Goal: Task Accomplishment & Management: Manage account settings

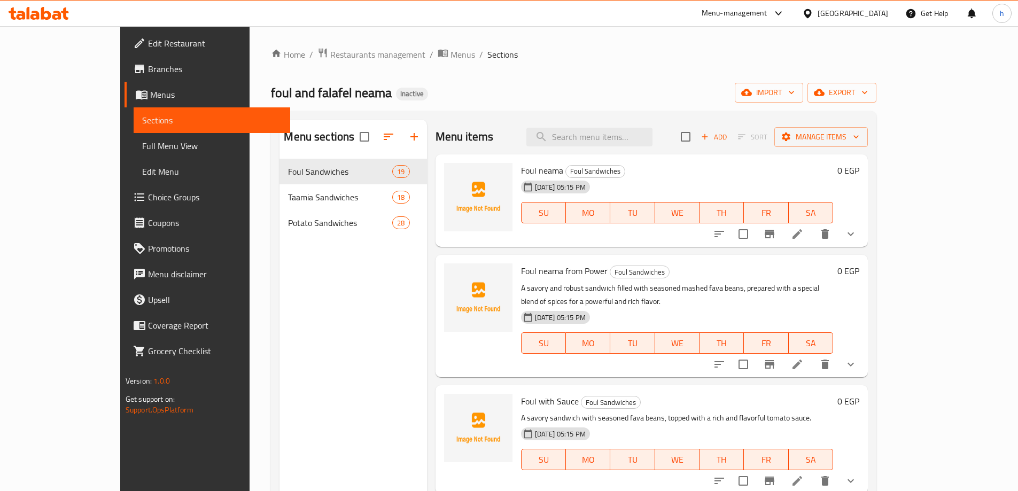
click at [603, 58] on ol "Home / Restaurants management / Menus / Sections" at bounding box center [573, 55] width 605 height 14
click at [795, 98] on span "import" at bounding box center [768, 92] width 51 height 13
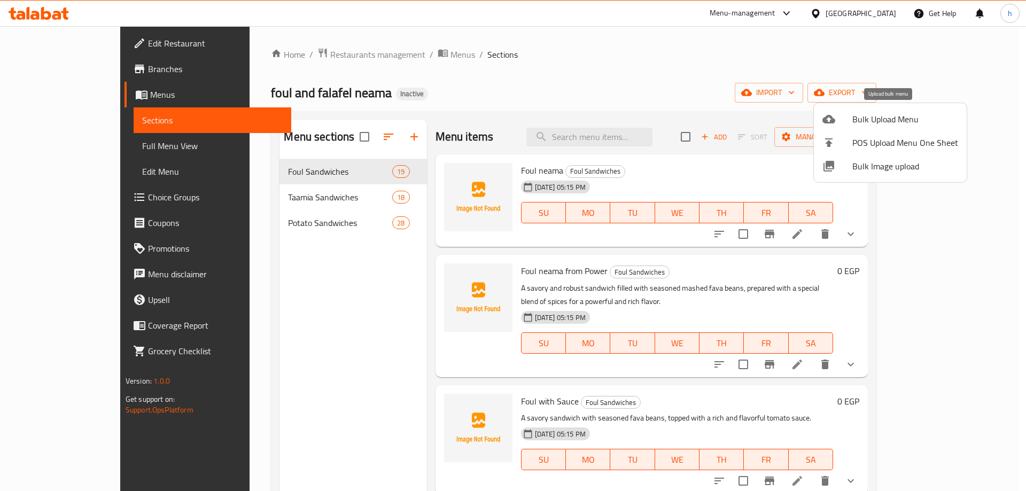
click at [849, 118] on div at bounding box center [837, 119] width 30 height 13
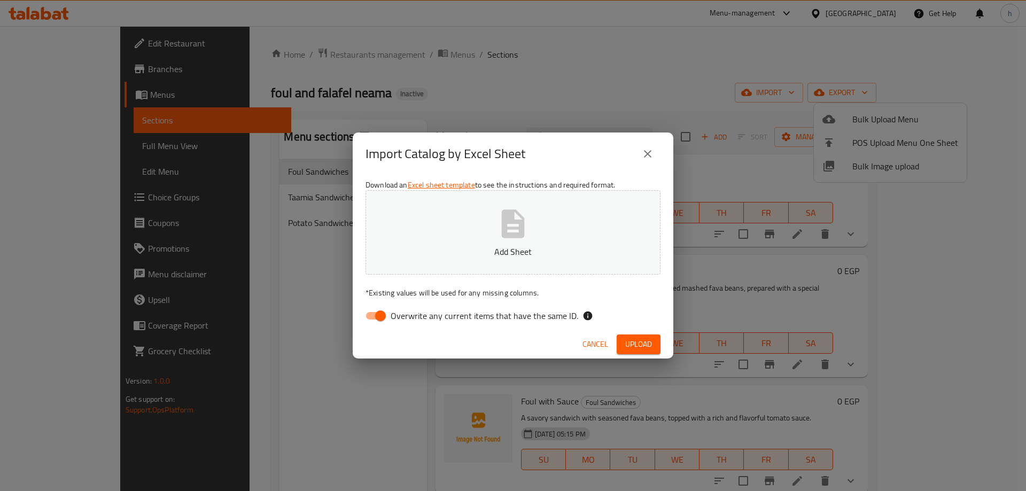
click at [369, 314] on input "Overwrite any current items that have the same ID." at bounding box center [380, 316] width 61 height 20
checkbox input "false"
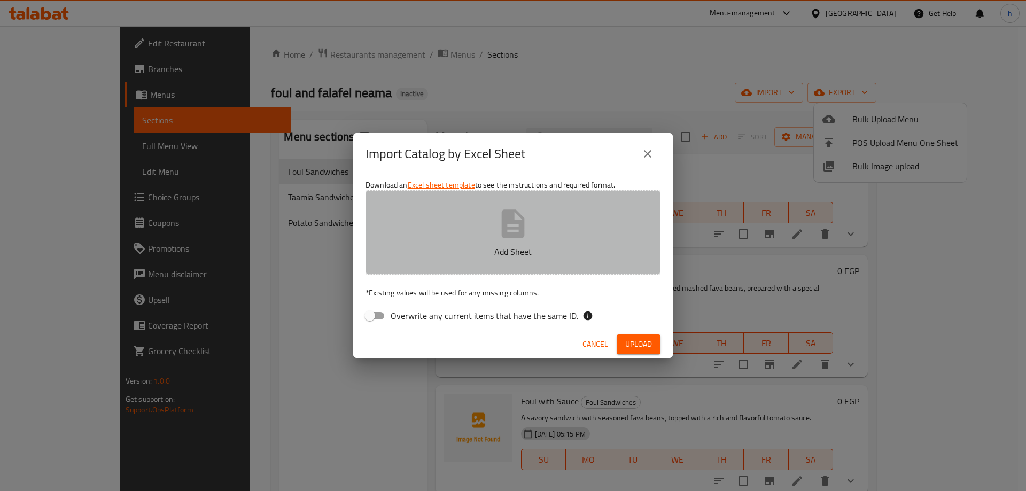
click at [490, 237] on button "Add Sheet" at bounding box center [512, 232] width 295 height 84
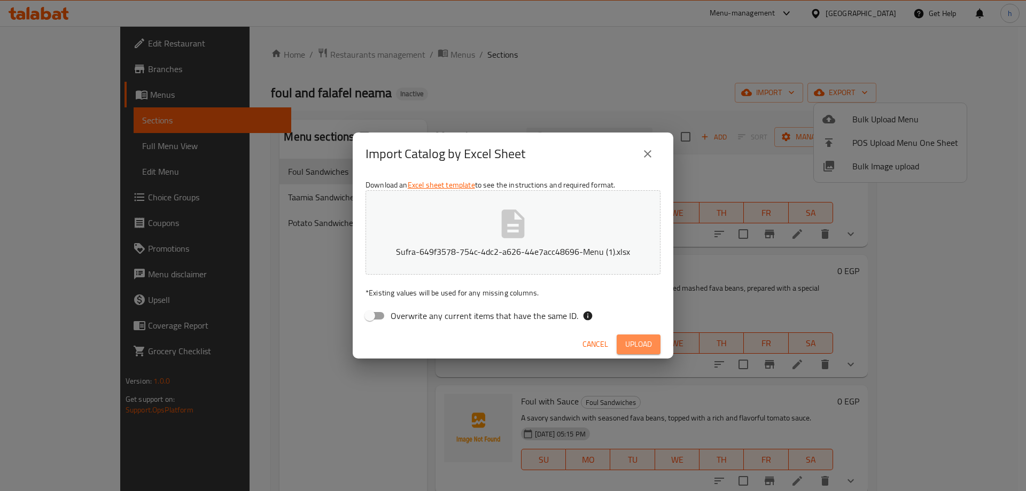
click at [627, 339] on span "Upload" at bounding box center [638, 344] width 27 height 13
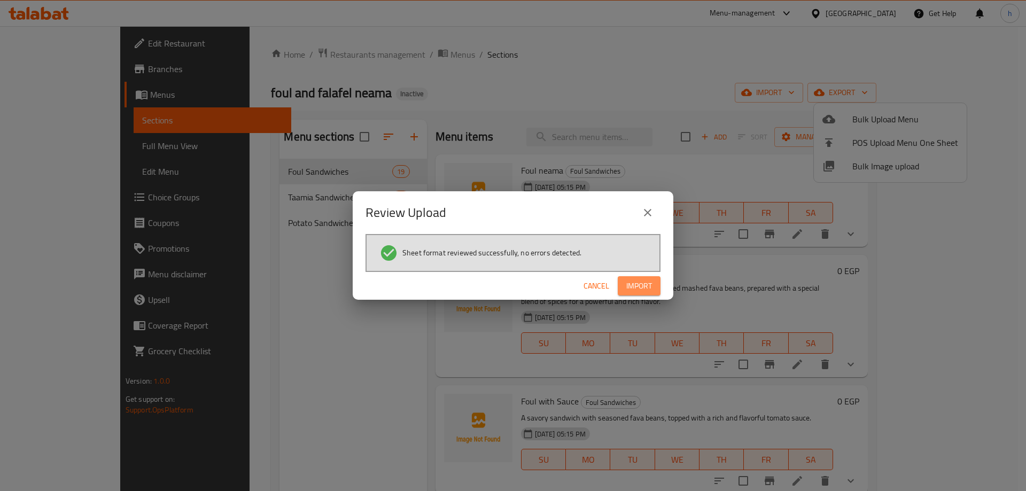
click at [652, 281] on button "Import" at bounding box center [639, 286] width 43 height 20
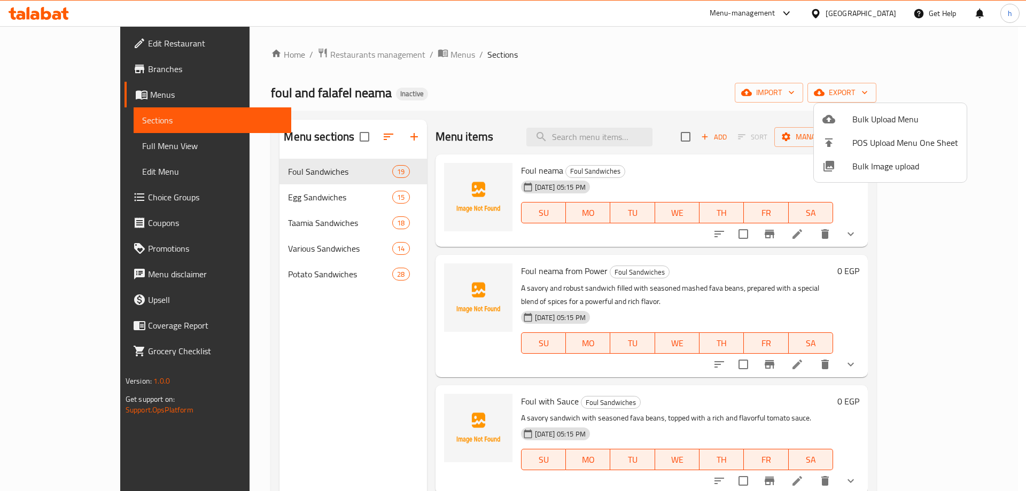
click at [579, 51] on div at bounding box center [513, 245] width 1026 height 491
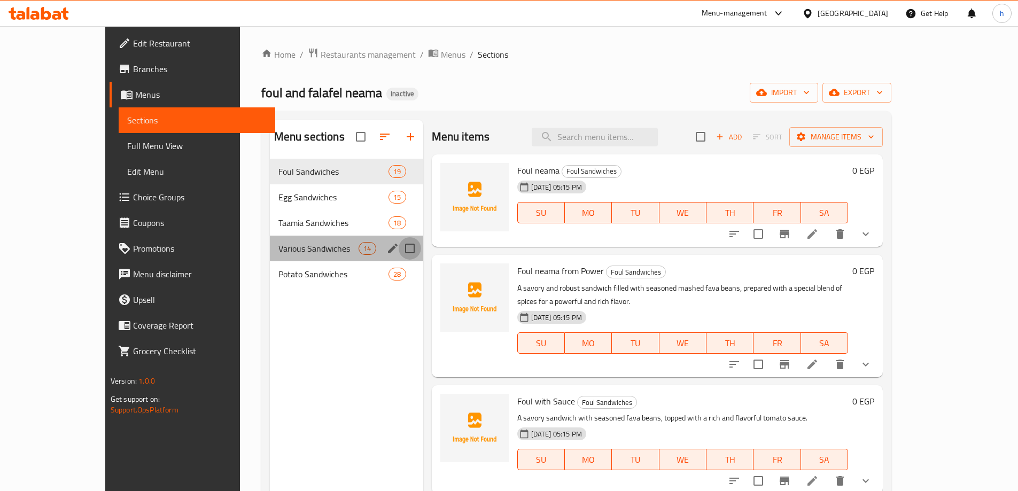
click at [399, 251] on input "Menu sections" at bounding box center [410, 248] width 22 height 22
checkbox input "true"
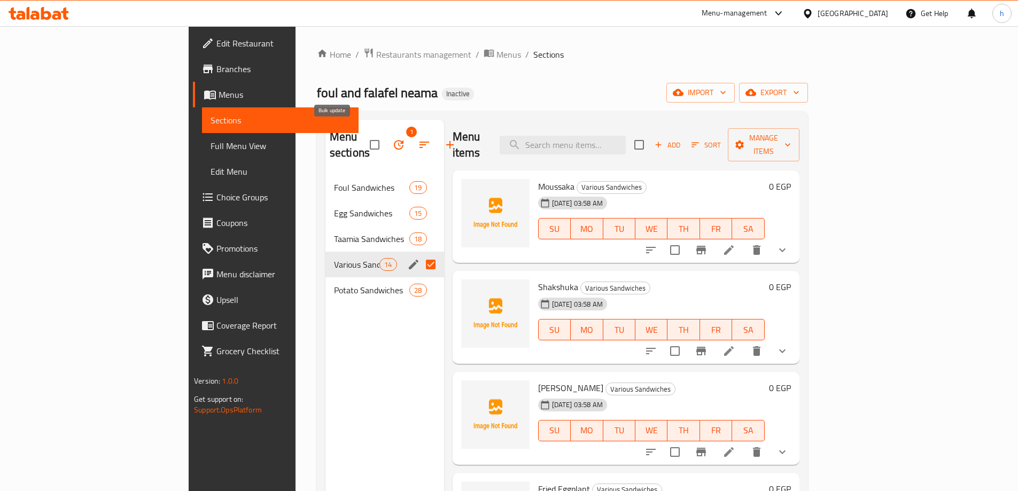
click at [394, 141] on icon "button" at bounding box center [399, 145] width 10 height 10
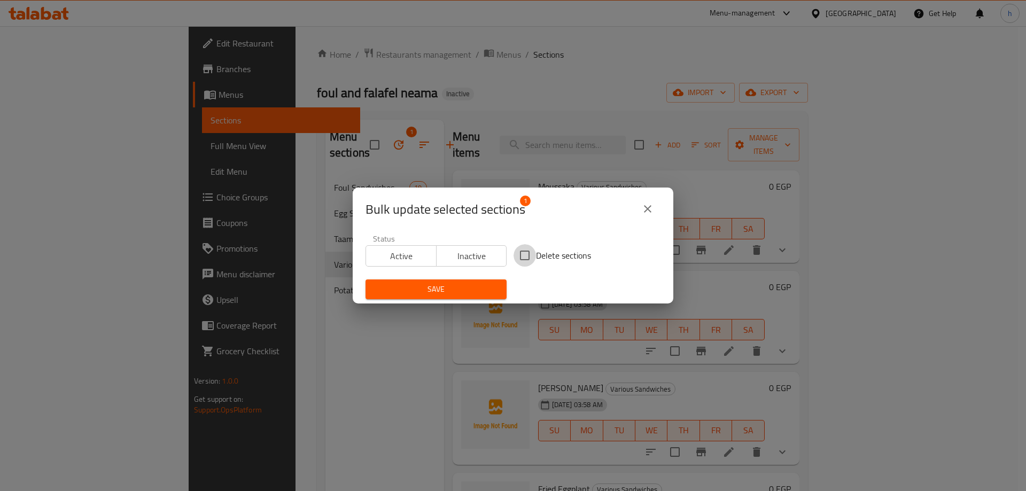
click at [516, 254] on input "Delete sections" at bounding box center [525, 255] width 22 height 22
checkbox input "true"
click at [480, 292] on span "Save" at bounding box center [436, 289] width 124 height 13
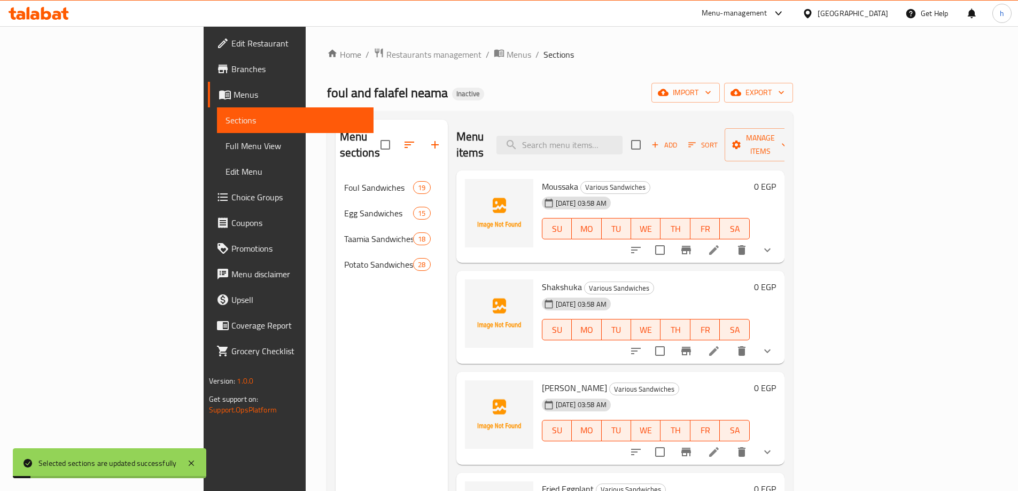
click at [484, 73] on div "Home / Restaurants management / Menus / Sections foul and falafel neama Inactiv…" at bounding box center [560, 334] width 466 height 572
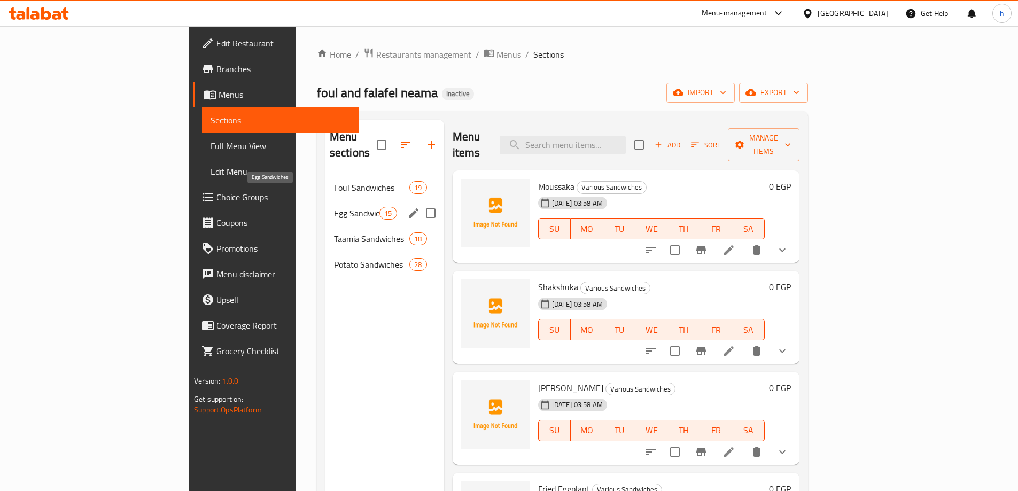
click at [334, 207] on span "Egg Sandwiches" at bounding box center [356, 213] width 45 height 13
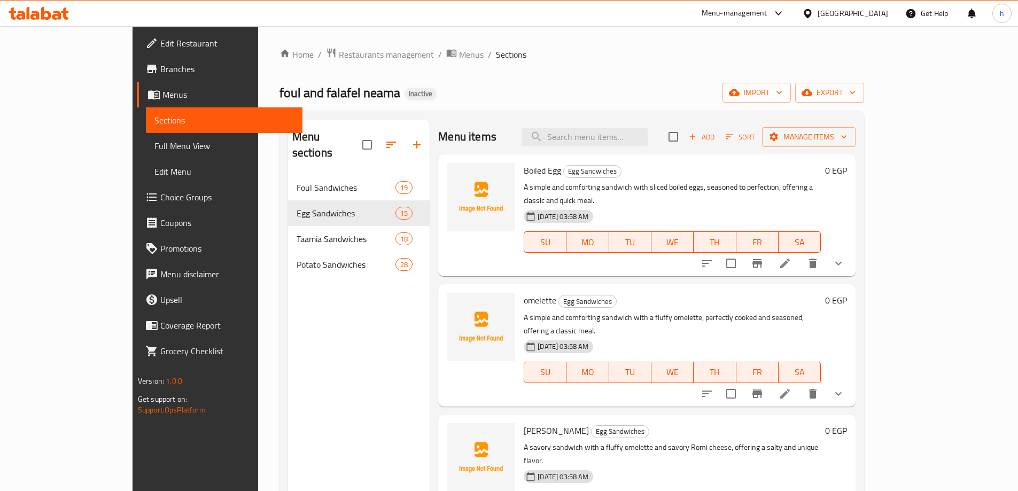
click at [743, 174] on h6 "Boiled Egg Egg Sandwiches" at bounding box center [672, 170] width 297 height 15
click at [791, 257] on icon at bounding box center [785, 263] width 13 height 13
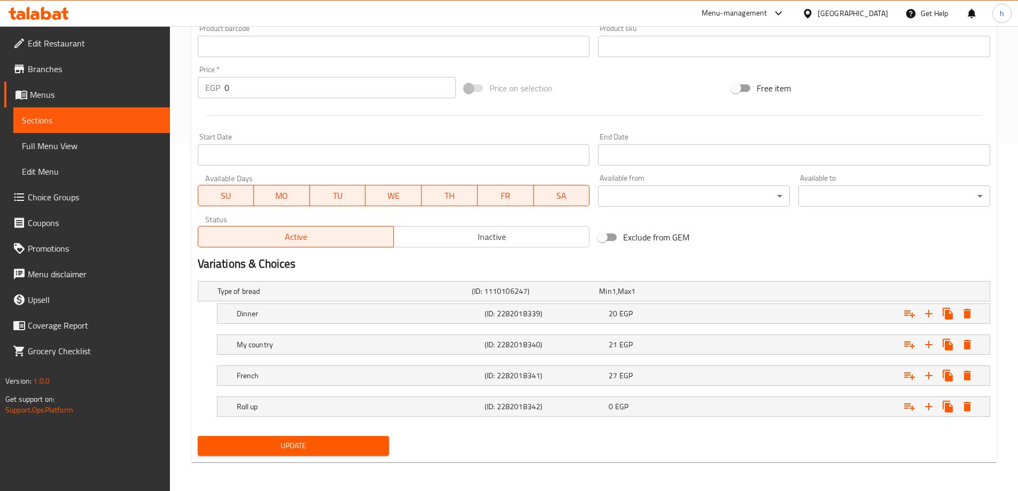
scroll to position [350, 0]
click at [735, 404] on div "Expand" at bounding box center [854, 406] width 248 height 24
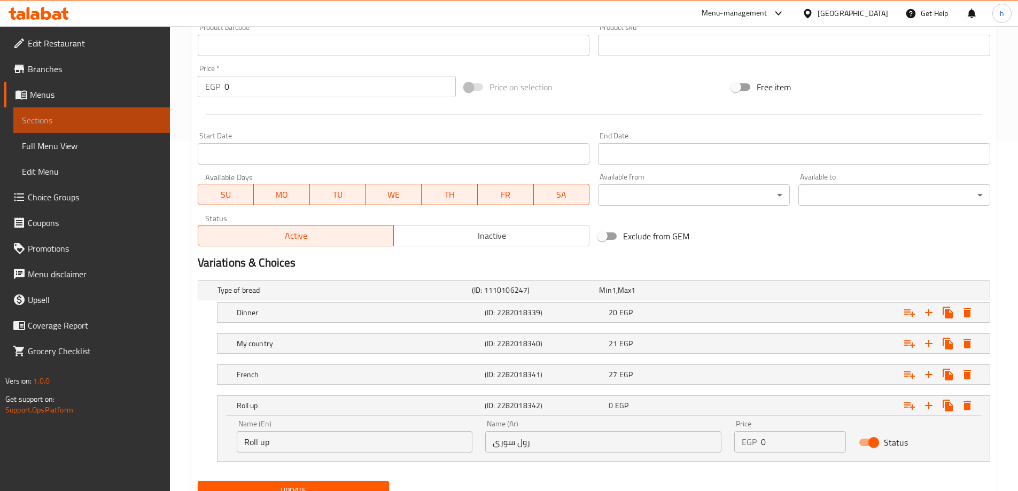
click at [67, 114] on span "Sections" at bounding box center [91, 120] width 139 height 13
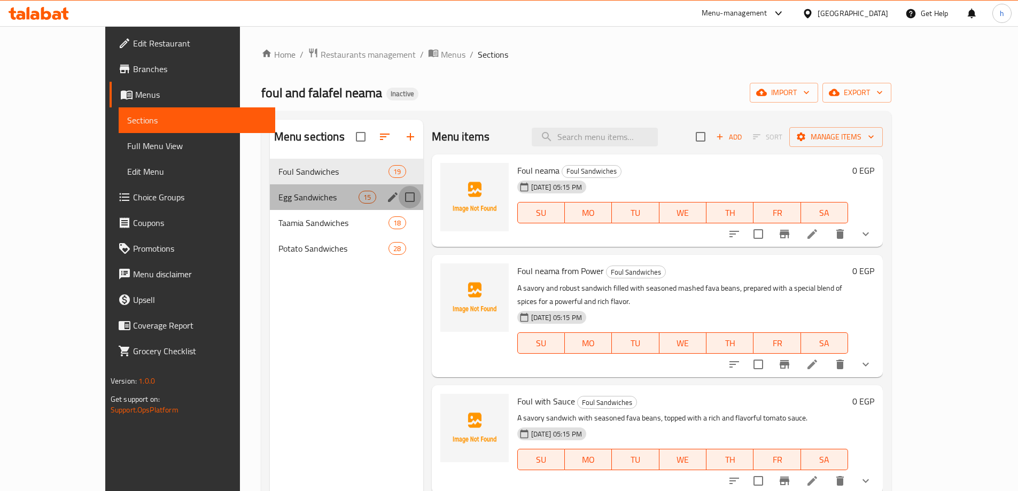
click at [399, 196] on input "Menu sections" at bounding box center [410, 197] width 22 height 22
checkbox input "true"
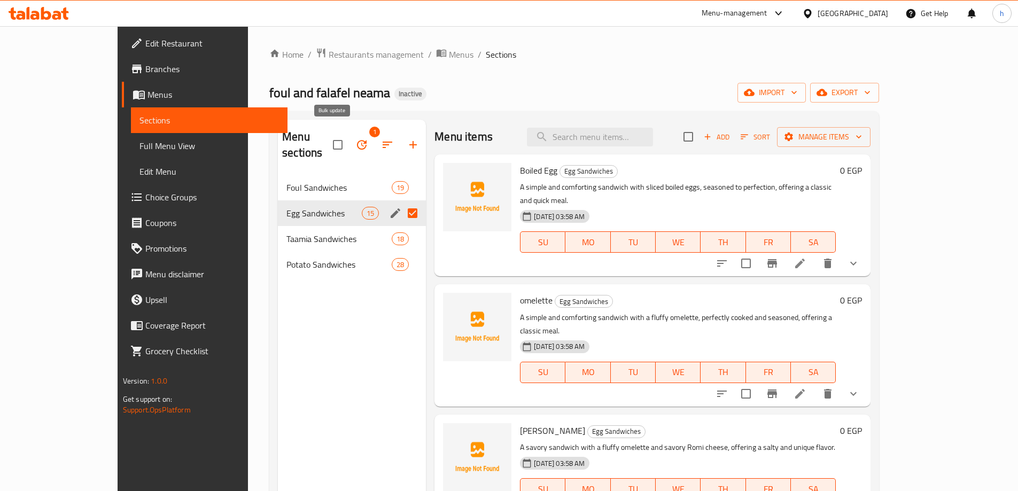
click at [355, 139] on icon "button" at bounding box center [361, 144] width 13 height 13
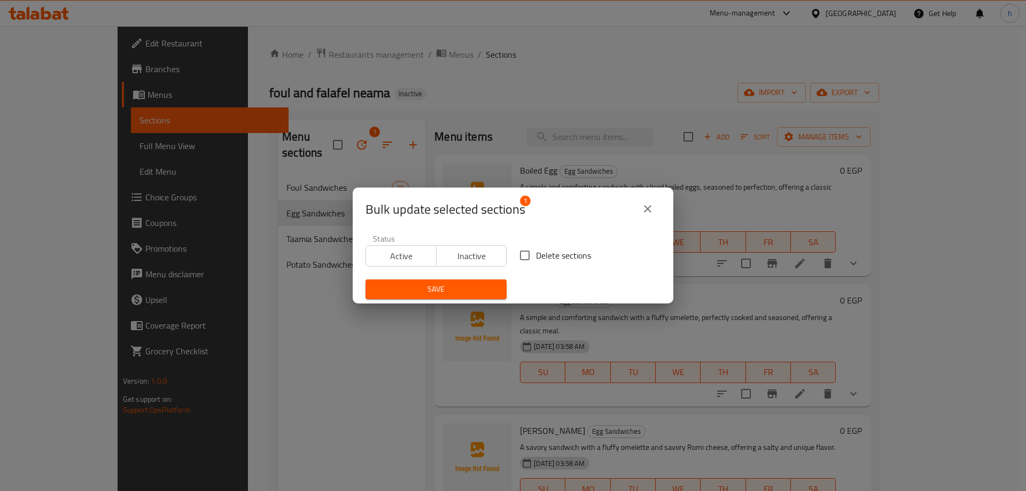
click at [525, 253] on input "Delete sections" at bounding box center [525, 255] width 22 height 22
checkbox input "true"
click at [474, 293] on span "Save" at bounding box center [436, 289] width 124 height 13
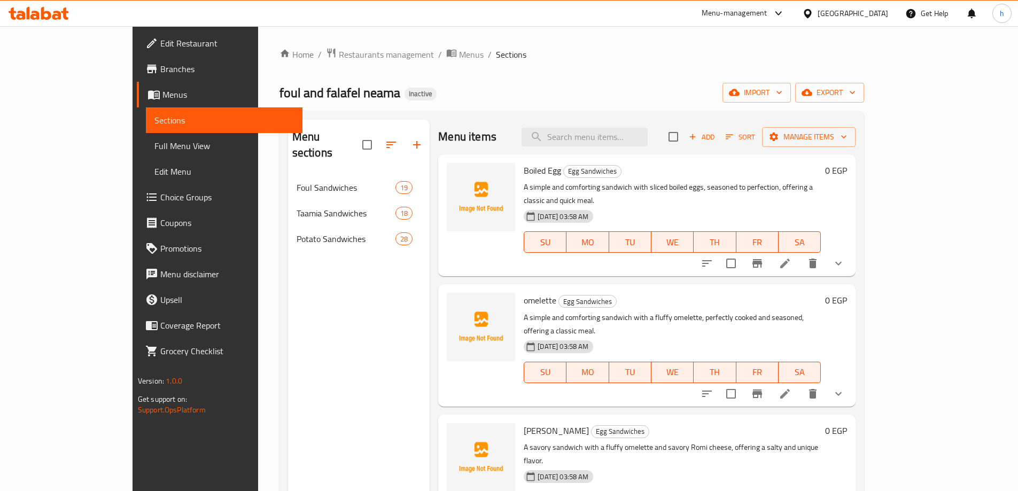
click at [660, 49] on ol "Home / Restaurants management / Menus / Sections" at bounding box center [571, 55] width 585 height 14
click at [740, 92] on icon "button" at bounding box center [734, 92] width 11 height 7
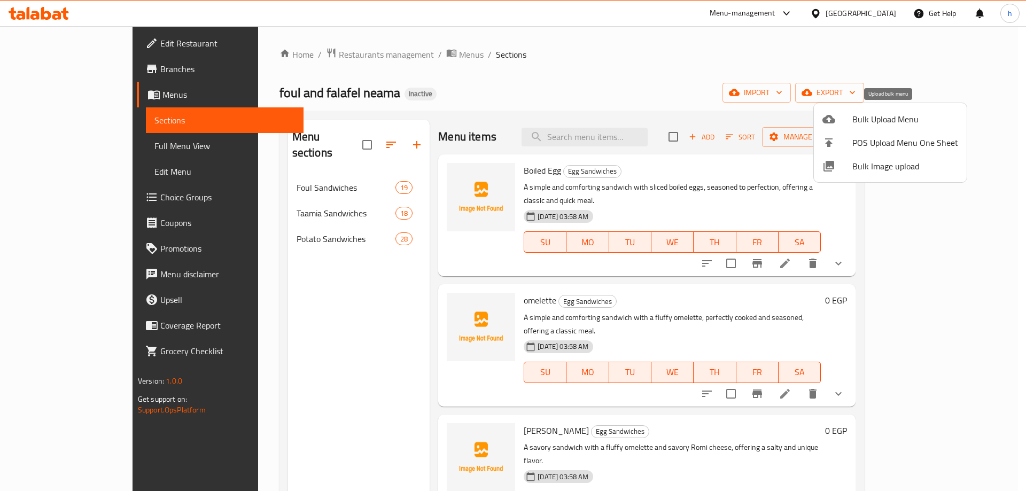
click at [852, 121] on div at bounding box center [837, 119] width 30 height 13
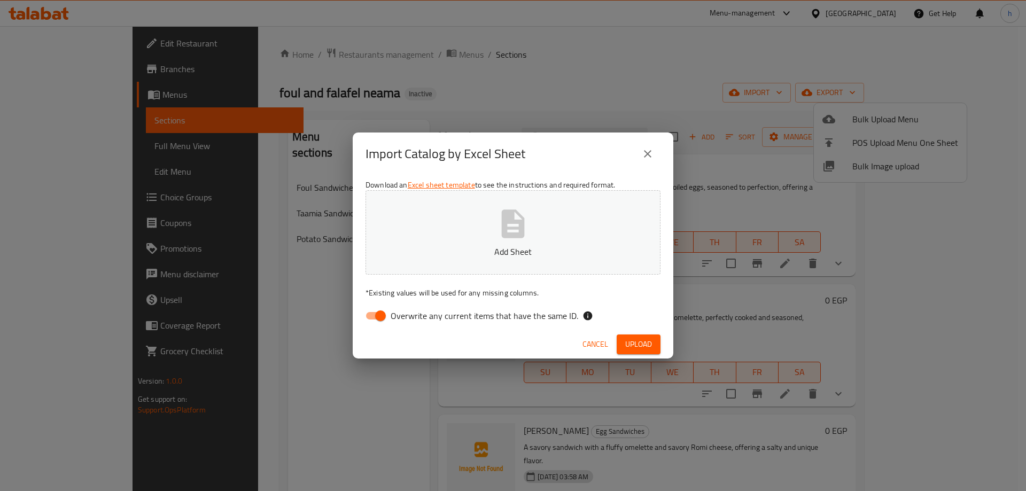
click at [382, 314] on input "Overwrite any current items that have the same ID." at bounding box center [380, 316] width 61 height 20
checkbox input "false"
click at [516, 231] on icon "button" at bounding box center [513, 224] width 34 height 34
click at [642, 348] on span "Upload" at bounding box center [638, 344] width 27 height 13
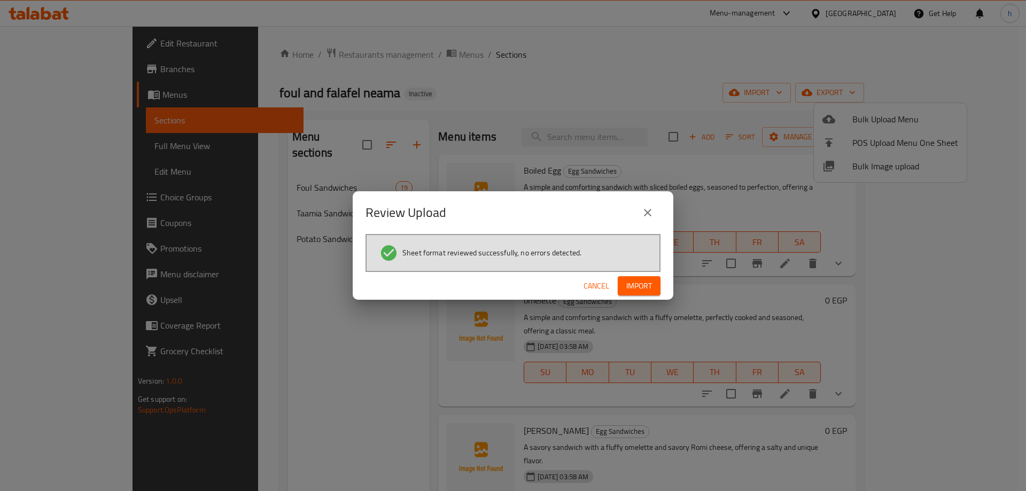
click at [636, 292] on span "Import" at bounding box center [639, 285] width 26 height 13
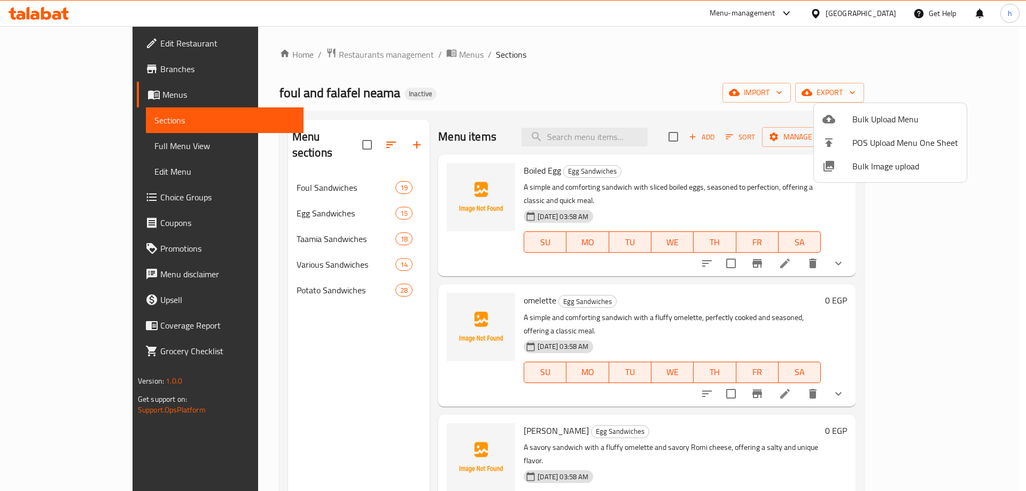
click at [454, 87] on div at bounding box center [513, 245] width 1026 height 491
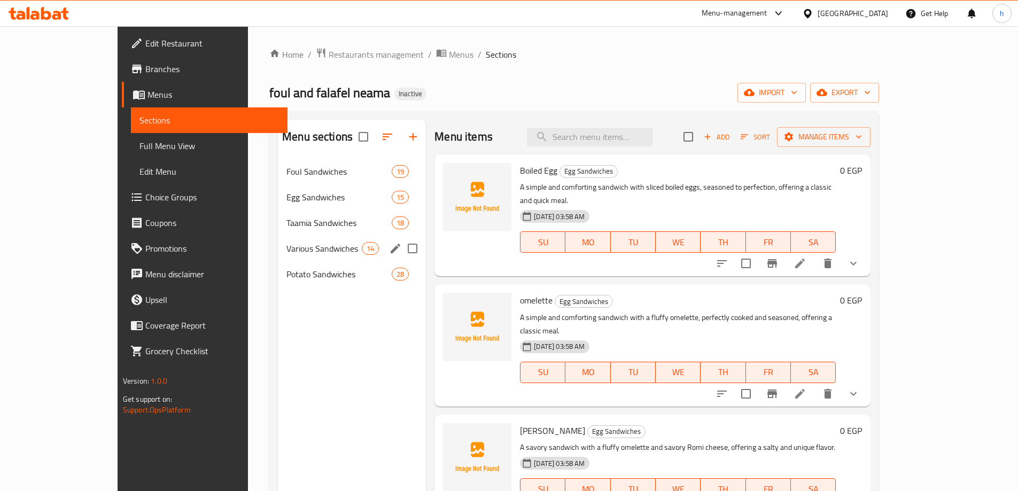
click at [401, 247] on input "Menu sections" at bounding box center [412, 248] width 22 height 22
checkbox input "true"
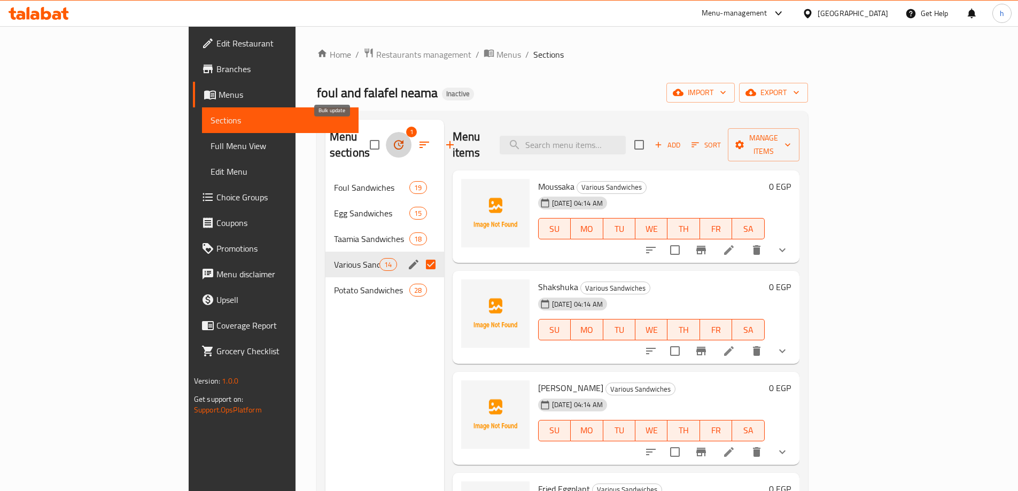
click at [392, 138] on icon "button" at bounding box center [398, 144] width 13 height 13
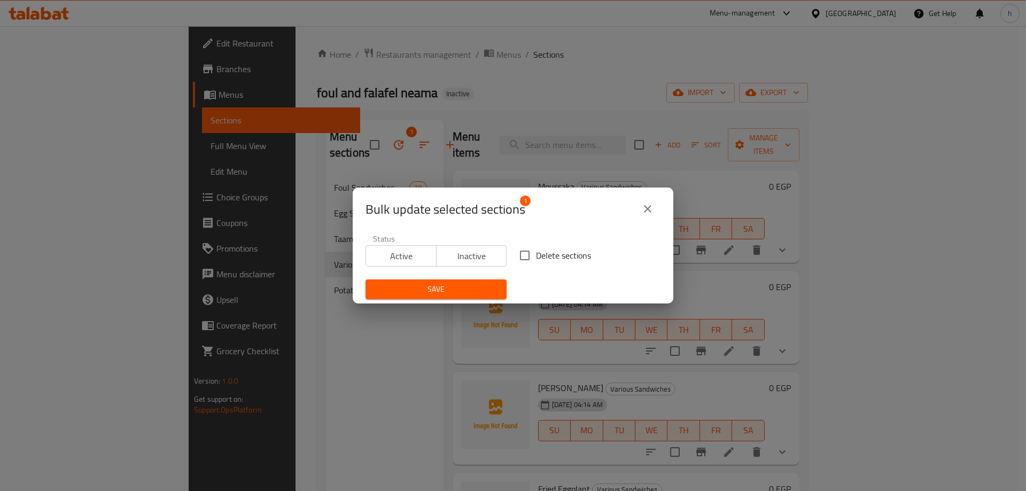
click at [523, 258] on input "Delete sections" at bounding box center [525, 255] width 22 height 22
checkbox input "true"
click at [464, 290] on span "Save" at bounding box center [436, 289] width 124 height 13
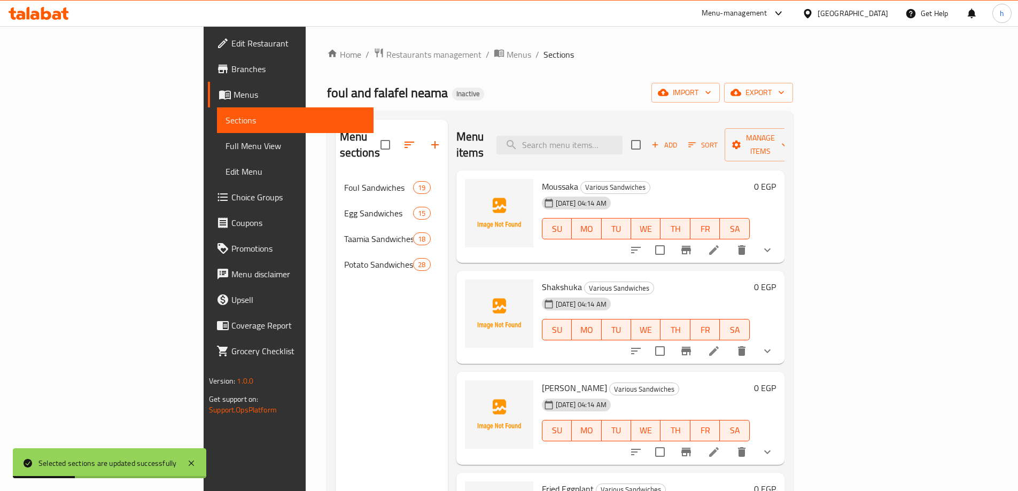
click at [481, 90] on div "foul and falafel neama Inactive import export" at bounding box center [560, 93] width 466 height 20
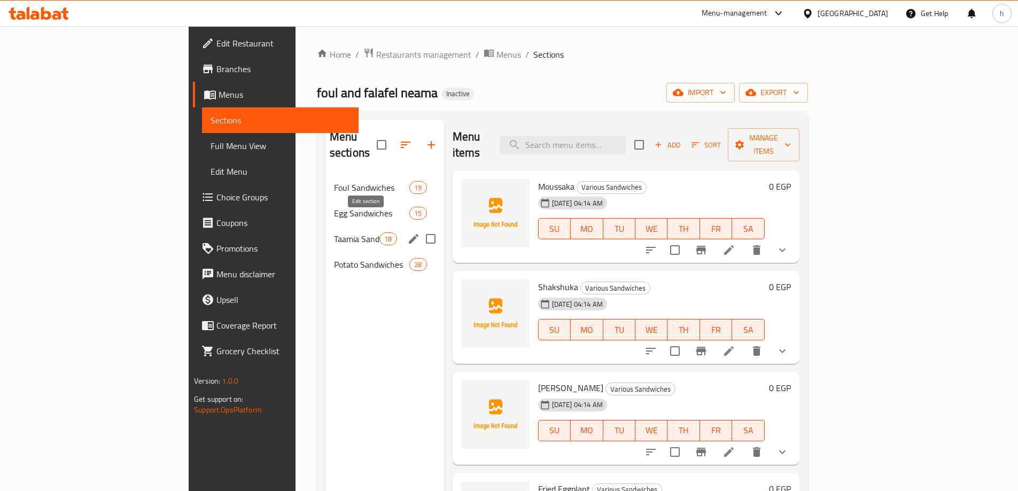
click at [409, 234] on icon "edit" at bounding box center [414, 239] width 10 height 10
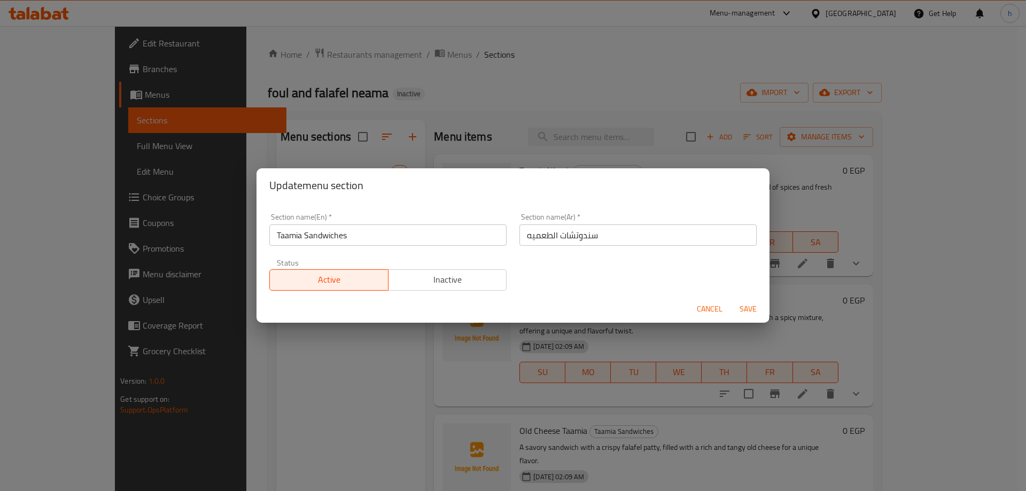
click at [574, 237] on input "سندوتشات الطعميه" at bounding box center [637, 234] width 237 height 21
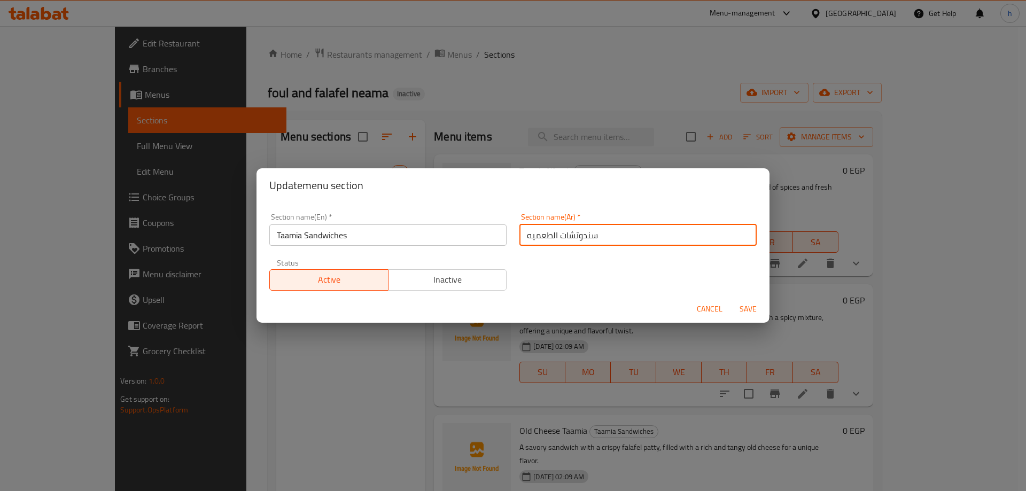
click at [574, 237] on input "سندوتشات الطعميه" at bounding box center [637, 234] width 237 height 21
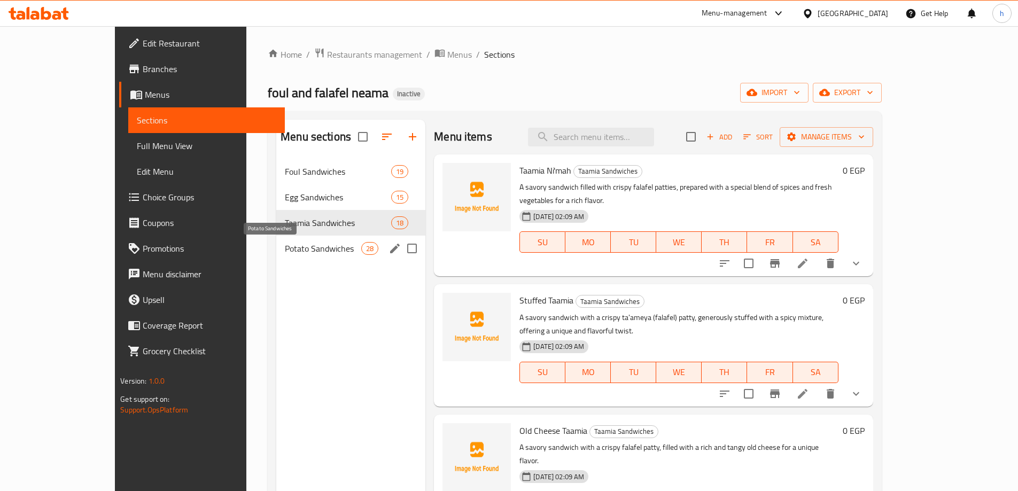
drag, startPoint x: 254, startPoint y: 248, endPoint x: 265, endPoint y: 248, distance: 10.7
click at [285, 248] on span "Potato Sandwiches" at bounding box center [323, 248] width 76 height 13
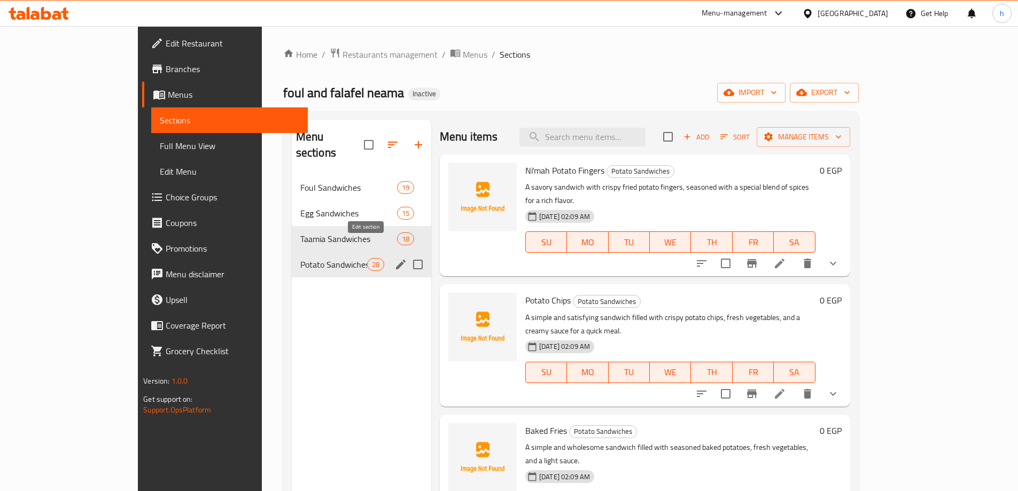
click at [394, 258] on icon "edit" at bounding box center [400, 264] width 13 height 13
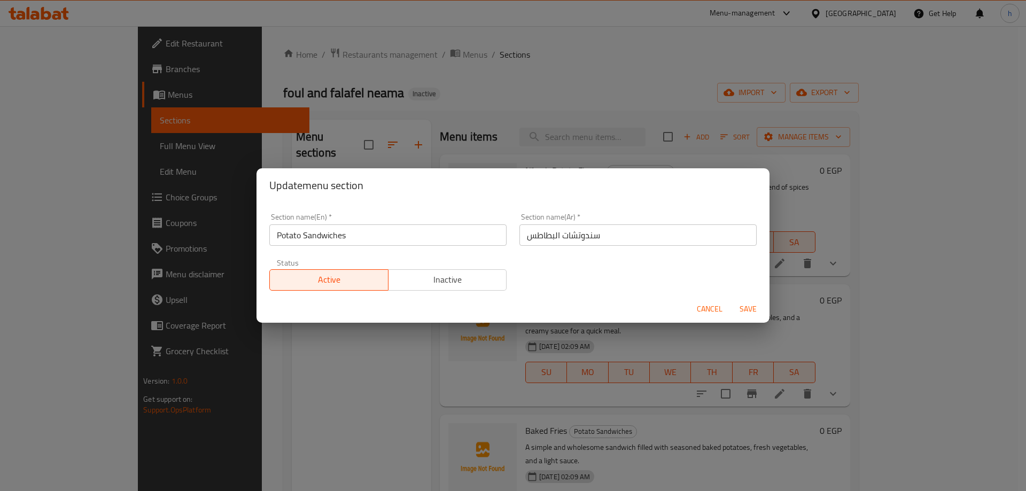
click at [549, 240] on input "سندوتشات البطاطس" at bounding box center [637, 234] width 237 height 21
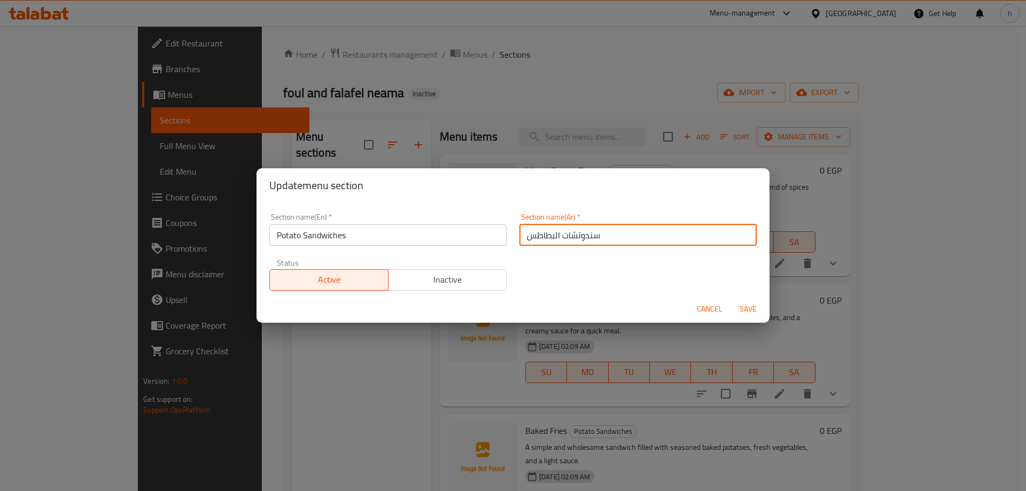
click at [549, 240] on input "سندوتشات البطاطس" at bounding box center [637, 234] width 237 height 21
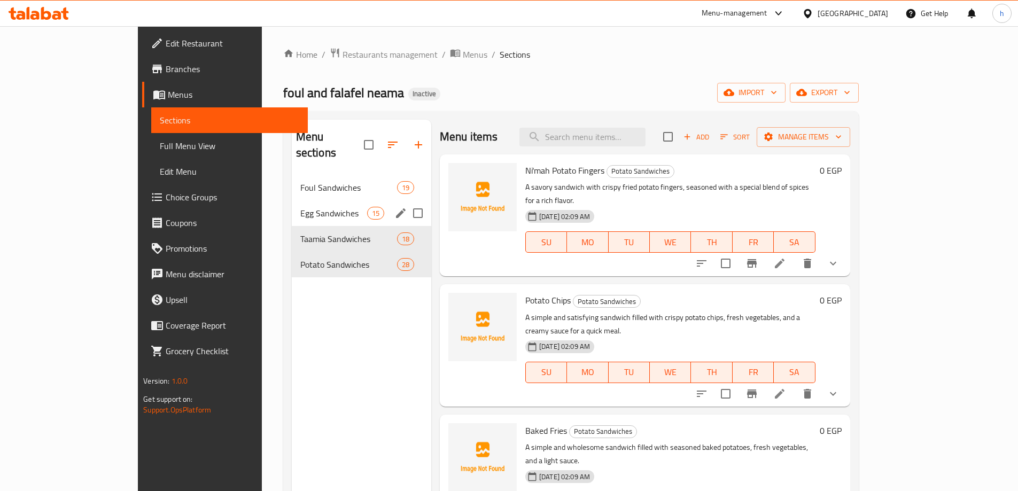
drag, startPoint x: 274, startPoint y: 193, endPoint x: 318, endPoint y: 204, distance: 45.5
click at [300, 207] on span "Egg Sandwiches" at bounding box center [333, 213] width 67 height 13
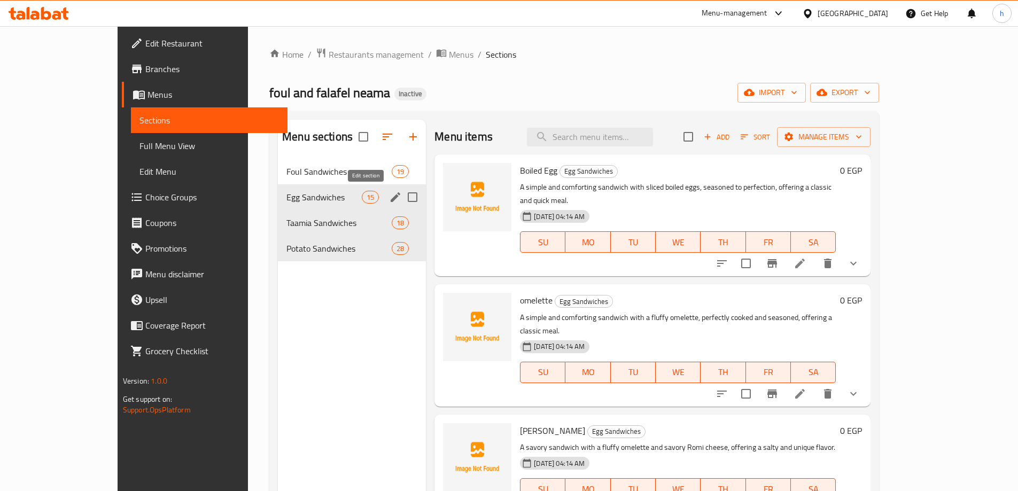
click at [391, 198] on icon "edit" at bounding box center [396, 197] width 10 height 10
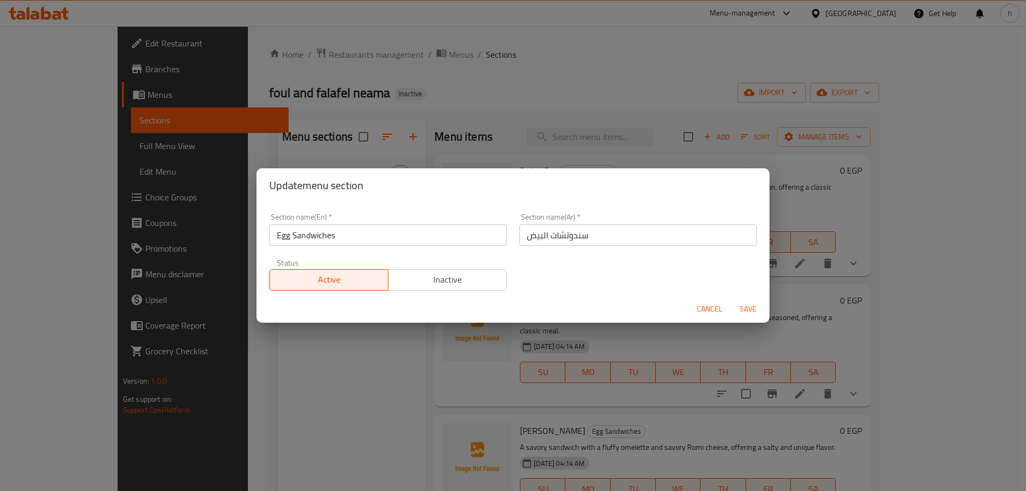
click at [557, 236] on input "سندوتشات البيض" at bounding box center [637, 234] width 237 height 21
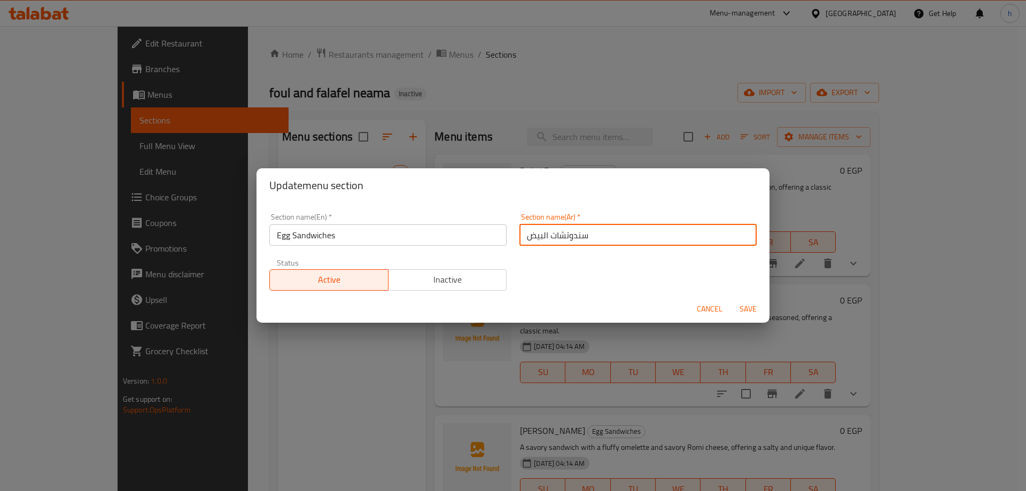
click at [557, 236] on input "سندوتشات البيض" at bounding box center [637, 234] width 237 height 21
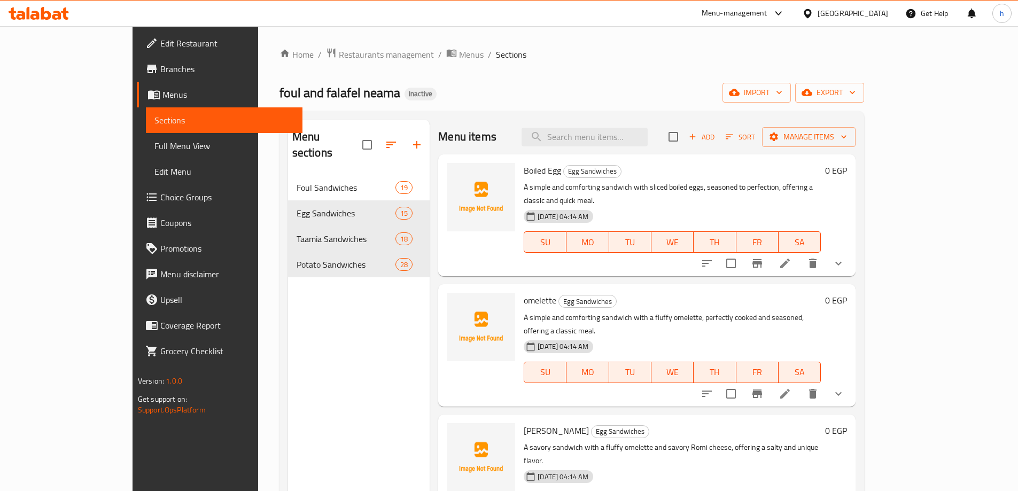
click at [307, 286] on div "Menu sections Foul Sandwiches 19 Egg Sandwiches 15 Taamia Sandwiches 18 Potato …" at bounding box center [359, 365] width 142 height 491
click at [528, 84] on div "foul and falafel neama Inactive import export" at bounding box center [571, 93] width 585 height 20
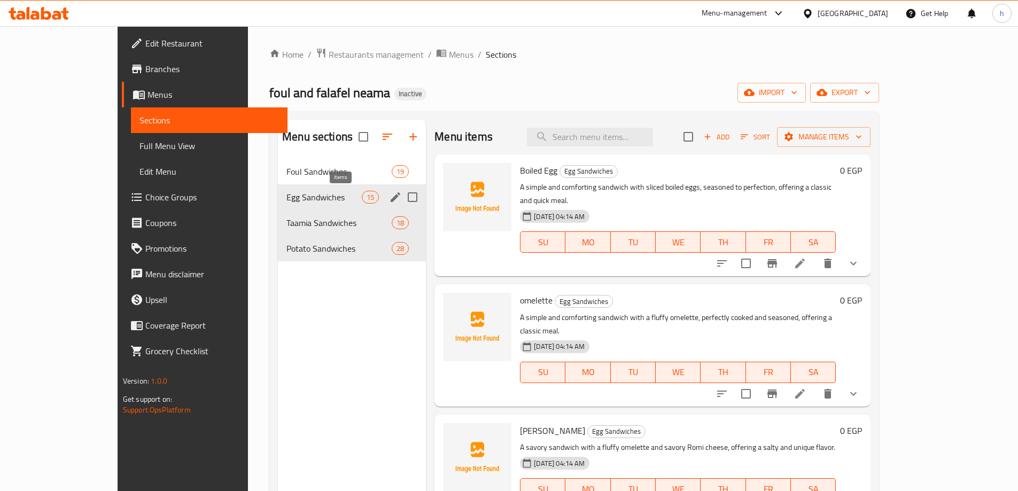
click at [362, 200] on span "15" at bounding box center [370, 197] width 16 height 10
click at [287, 174] on span "Foul Sandwiches" at bounding box center [323, 171] width 75 height 13
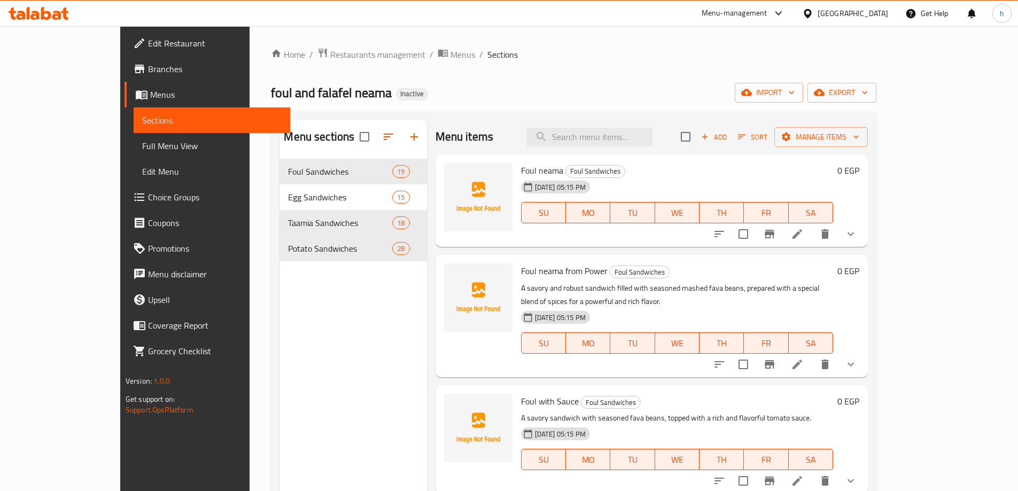
click at [310, 339] on div "Menu sections Foul Sandwiches 19 Egg Sandwiches 15 Taamia Sandwiches 18 Potato …" at bounding box center [352, 365] width 147 height 491
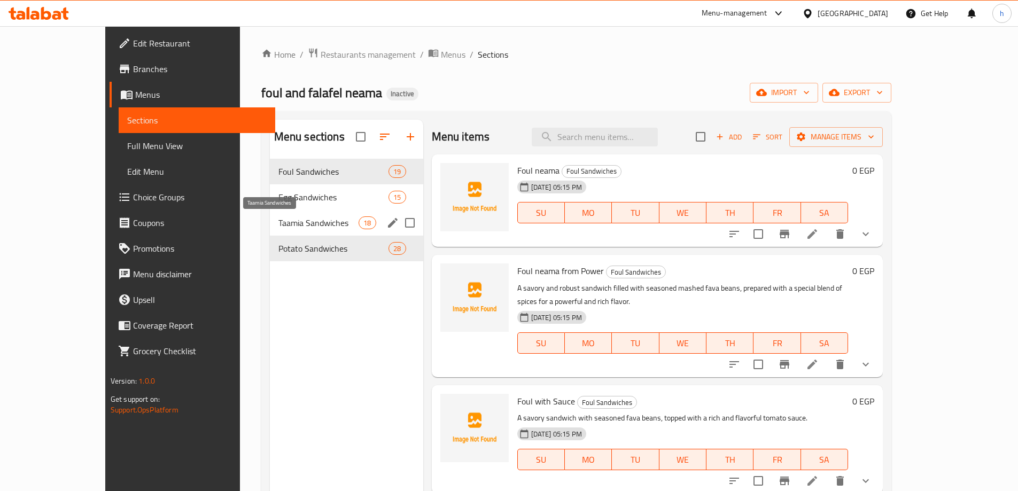
click at [292, 216] on span "Taamia Sandwiches" at bounding box center [318, 222] width 81 height 13
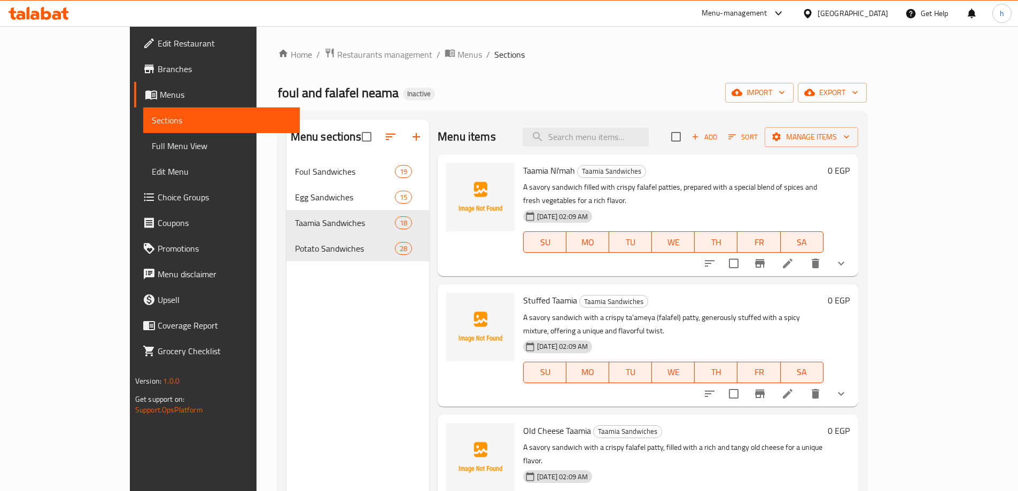
click at [287, 325] on div "Menu sections Foul Sandwiches 19 Egg Sandwiches 15 Taamia Sandwiches 18 Potato …" at bounding box center [357, 365] width 143 height 491
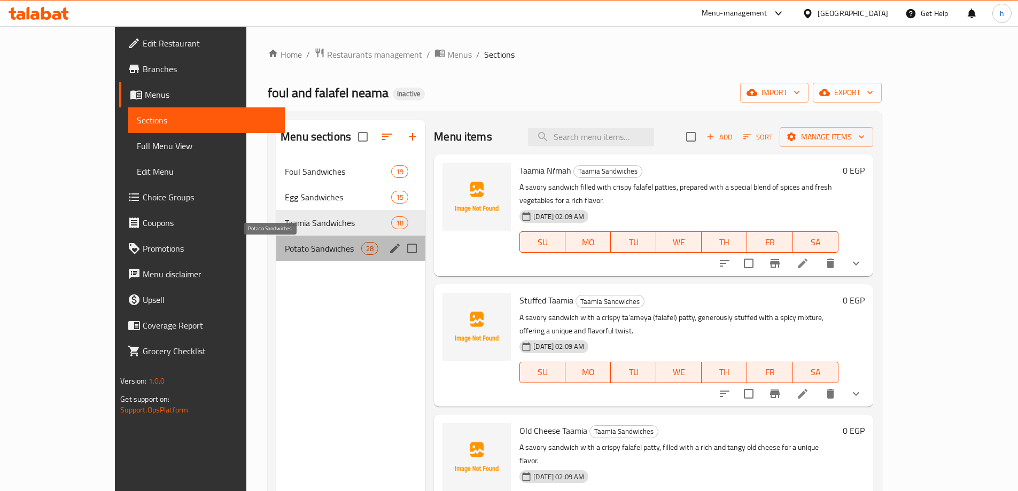
click at [285, 252] on span "Potato Sandwiches" at bounding box center [323, 248] width 76 height 13
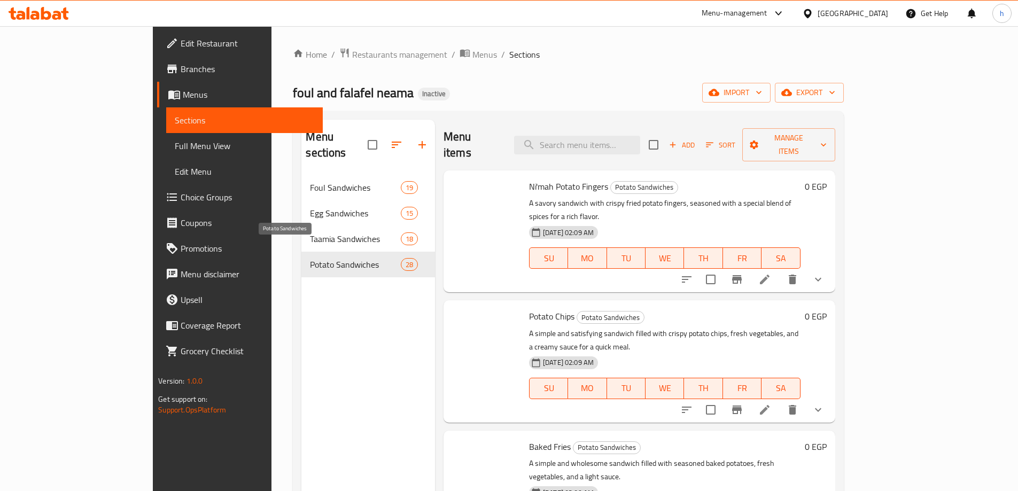
click at [301, 304] on div "Menu sections Foul Sandwiches 19 Egg Sandwiches 15 Taamia Sandwiches 18 Potato …" at bounding box center [368, 365] width 134 height 491
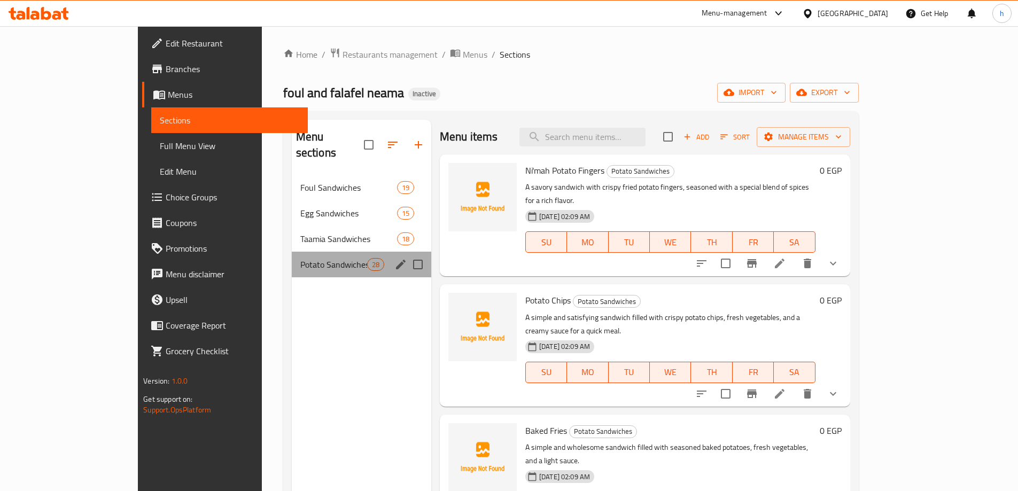
click at [292, 257] on div "Potato Sandwiches 28" at bounding box center [361, 265] width 139 height 26
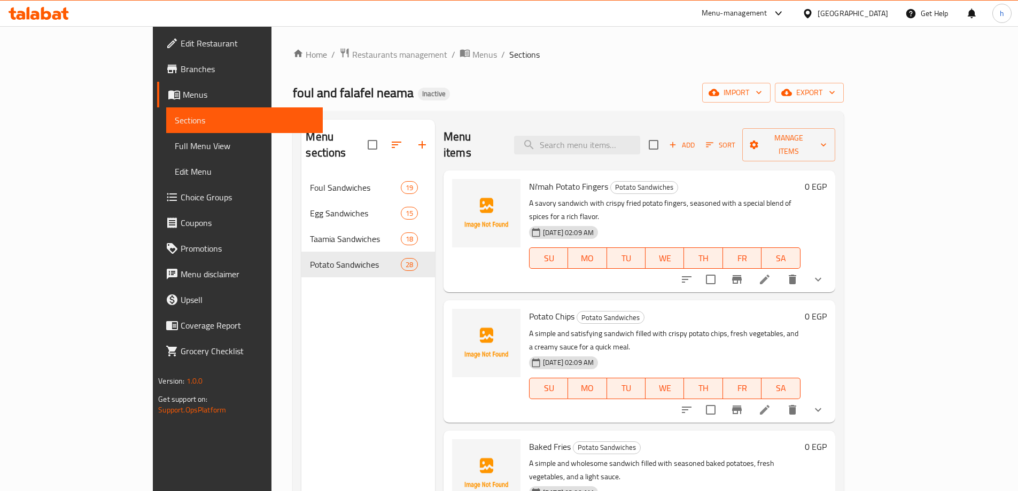
click at [301, 321] on div "Menu sections Foul Sandwiches 19 Egg Sandwiches 15 Taamia Sandwiches 18 Potato …" at bounding box center [368, 365] width 134 height 491
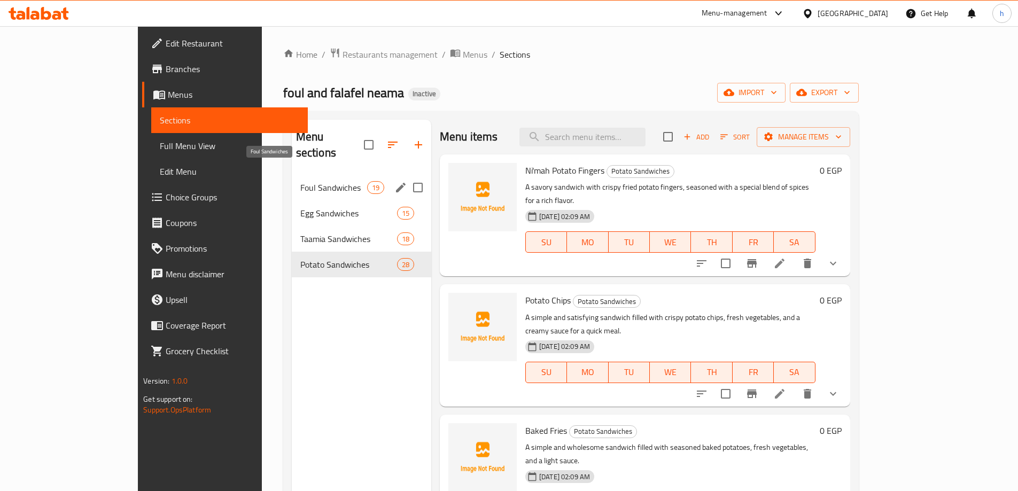
click at [300, 181] on span "Foul Sandwiches" at bounding box center [333, 187] width 67 height 13
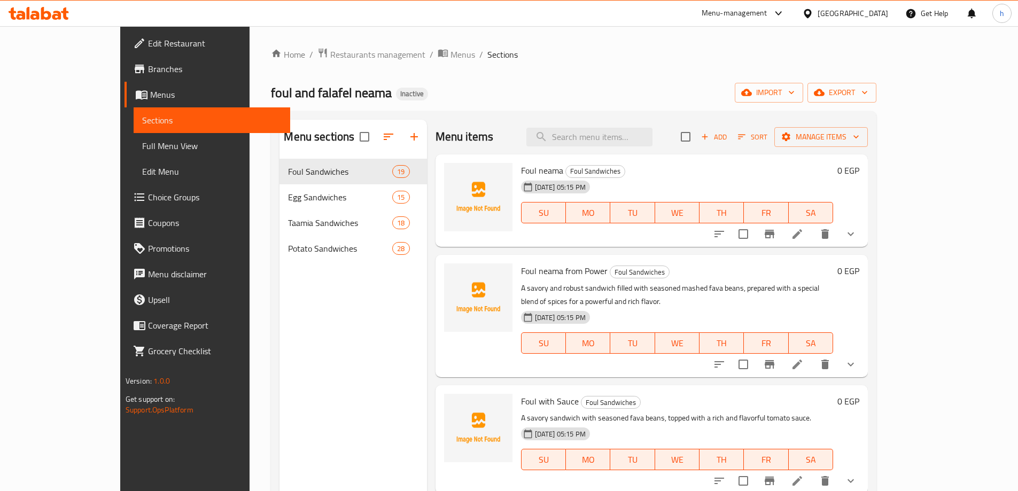
click at [307, 355] on div "Menu sections Foul Sandwiches 19 Egg Sandwiches 15 Taamia Sandwiches 18 Potato …" at bounding box center [352, 365] width 147 height 491
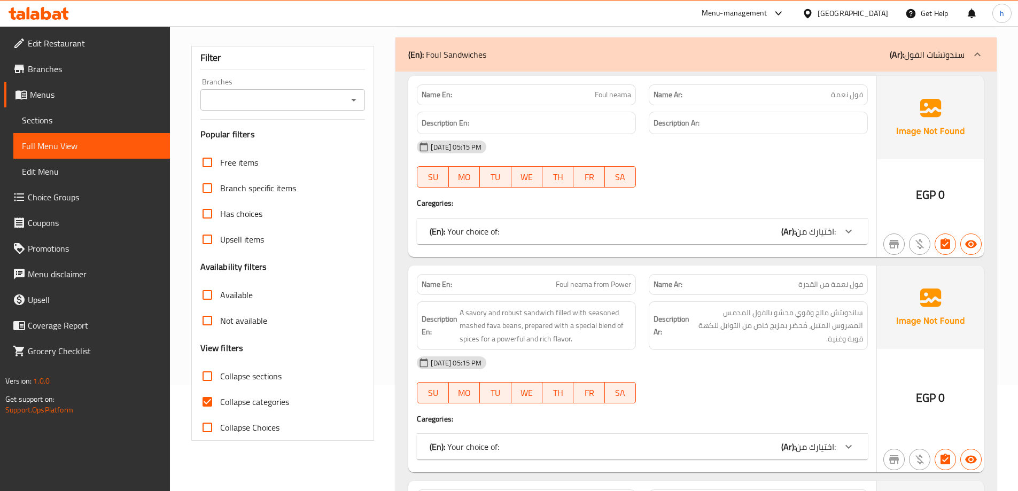
scroll to position [107, 0]
click at [212, 395] on input "Collapse categories" at bounding box center [208, 401] width 26 height 26
checkbox input "false"
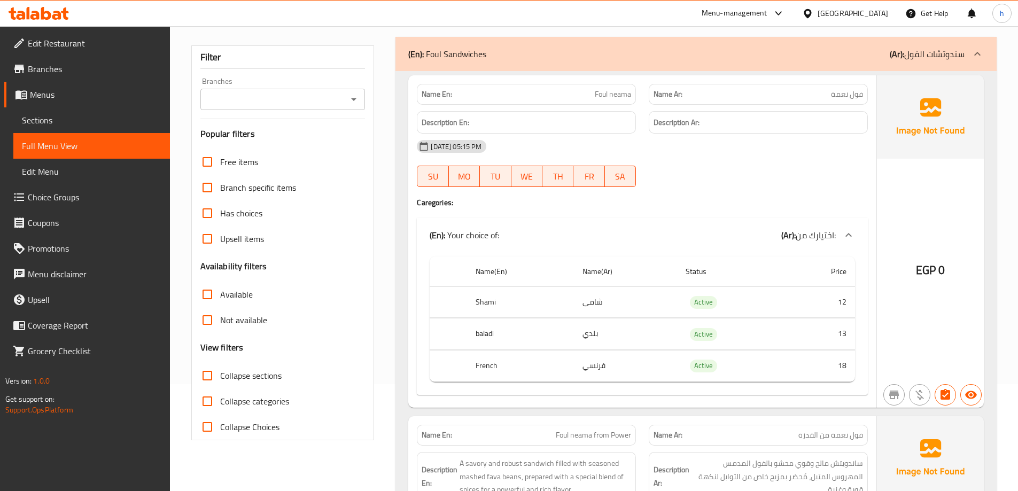
click at [977, 53] on icon at bounding box center [977, 54] width 13 height 13
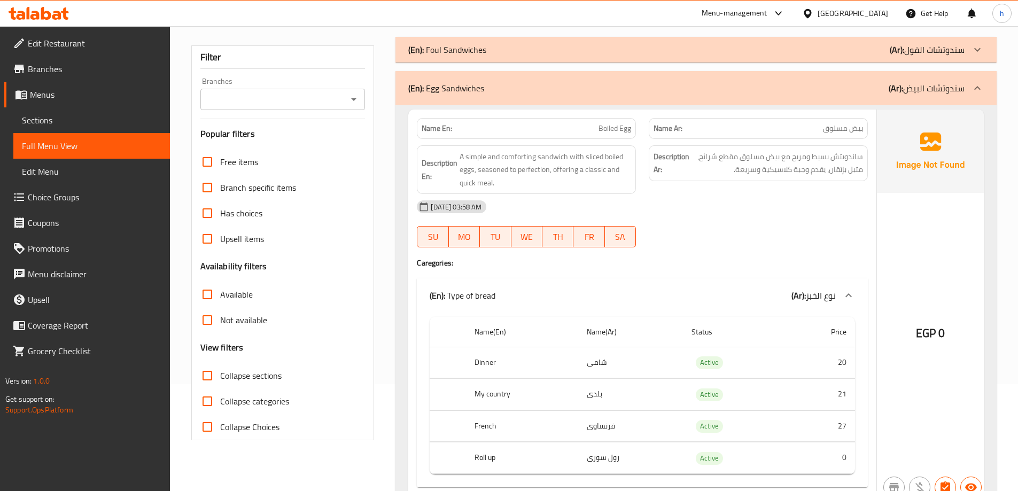
click at [684, 218] on div "[DATE] 03:58 AM" at bounding box center [642, 207] width 464 height 26
click at [642, 141] on div "Description Ar: ساندويتش بسيط ومريح مع بيض مسلوق مقطع شرائح، متبل بإتقان، يقدم …" at bounding box center [758, 170] width 232 height 62
click at [642, 141] on div "Description En: A simple and comforting sandwich with sliced boiled eggs, seaso…" at bounding box center [526, 170] width 232 height 62
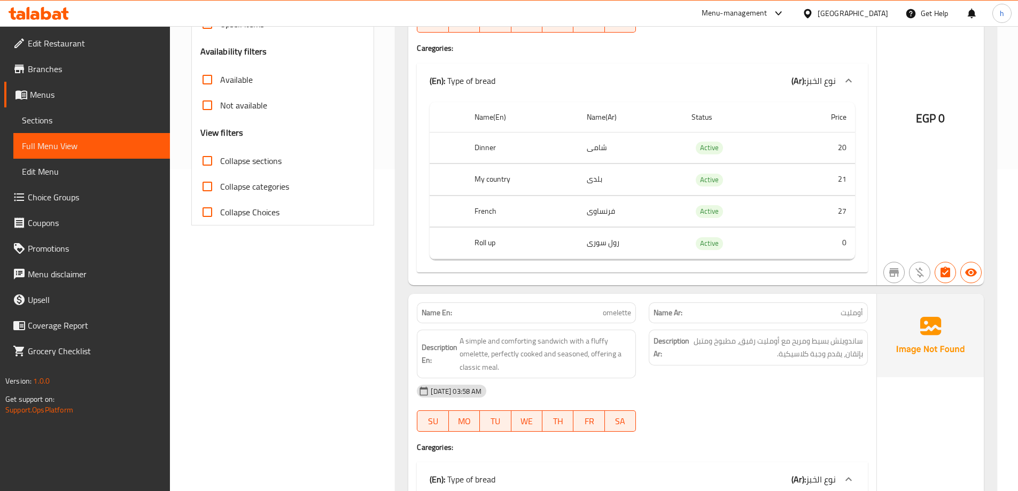
scroll to position [321, 0]
click at [212, 158] on input "Collapse sections" at bounding box center [208, 162] width 26 height 26
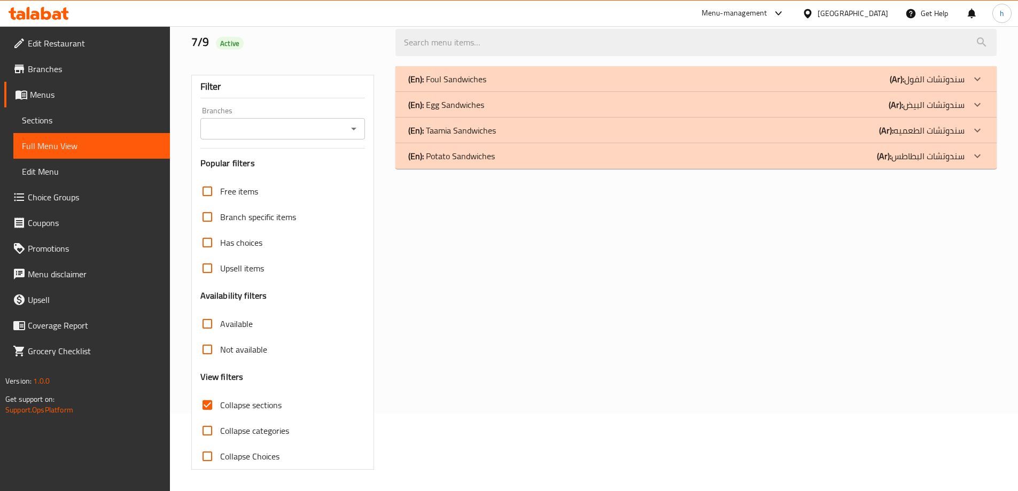
scroll to position [77, 0]
click at [207, 402] on input "Collapse sections" at bounding box center [208, 405] width 26 height 26
checkbox input "false"
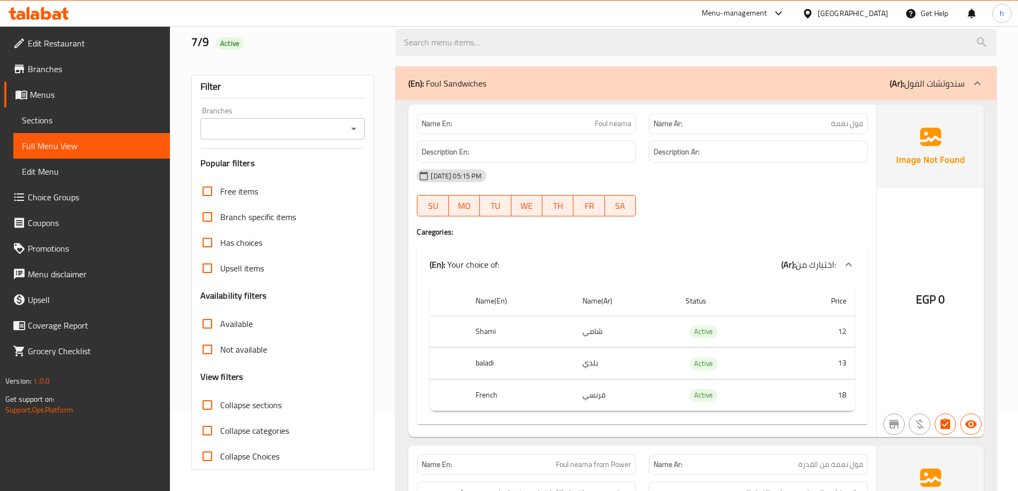
scroll to position [321, 0]
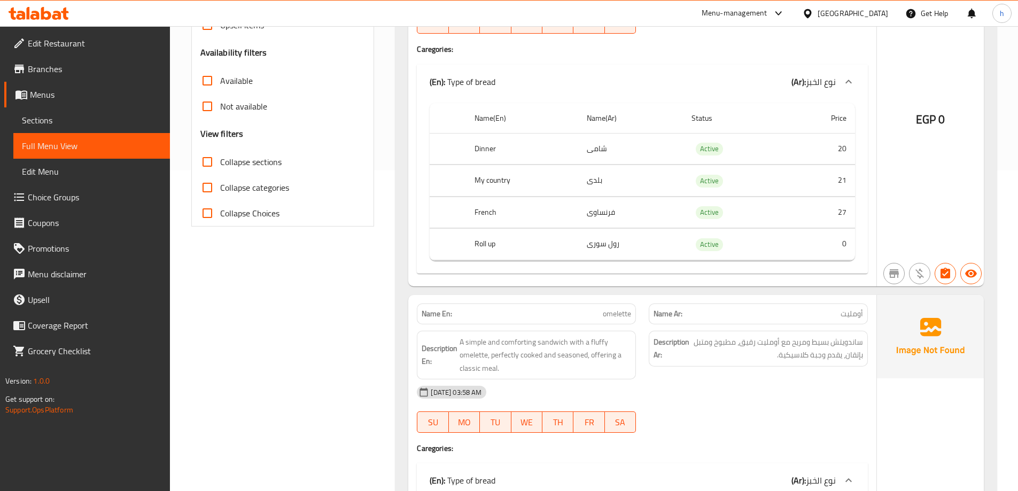
scroll to position [107, 0]
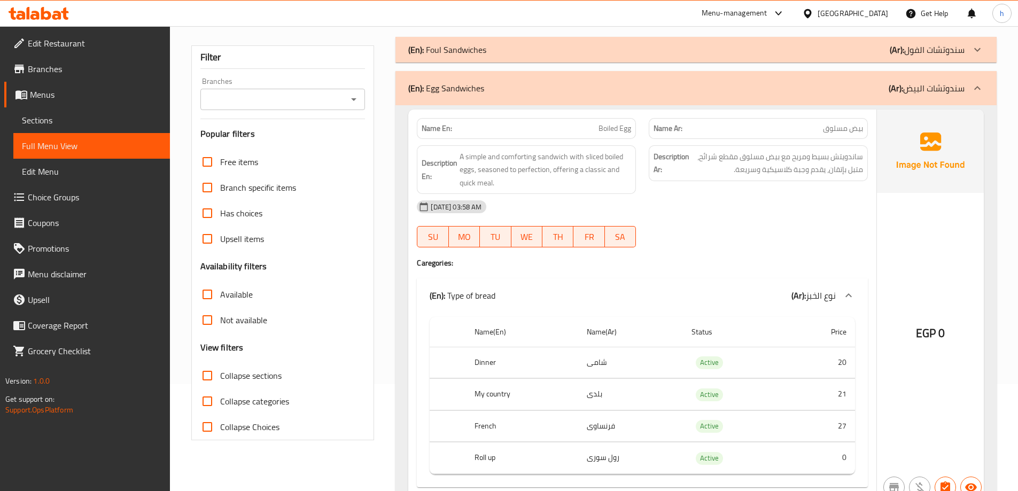
click at [634, 140] on div "Description En: A simple and comforting sandwich with sliced boiled eggs, seaso…" at bounding box center [526, 170] width 232 height 62
click at [640, 139] on div "Description En: A simple and comforting sandwich with sliced boiled eggs, seaso…" at bounding box center [526, 170] width 232 height 62
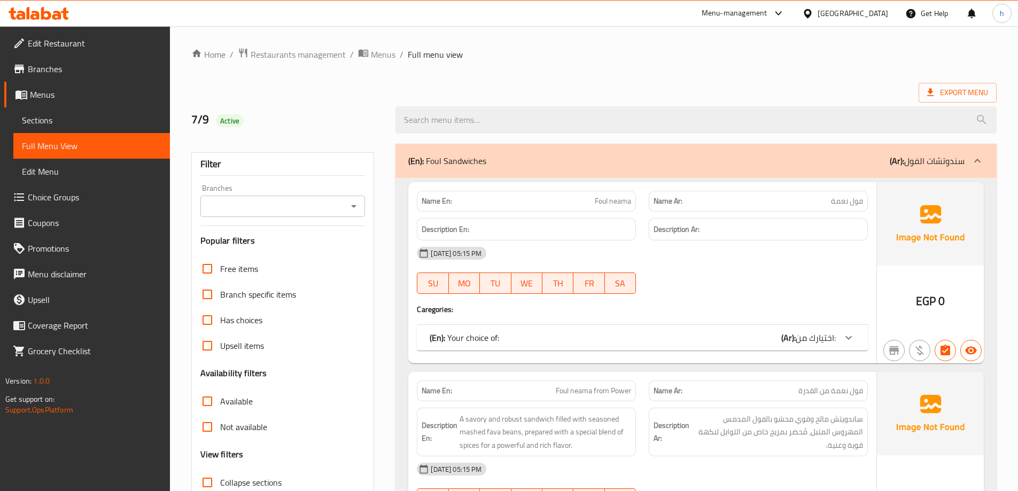
drag, startPoint x: 834, startPoint y: 153, endPoint x: 678, endPoint y: 225, distance: 171.2
click at [834, 153] on div "(En): Foul Sandwiches (Ar): سندوتشات الفول" at bounding box center [695, 161] width 601 height 34
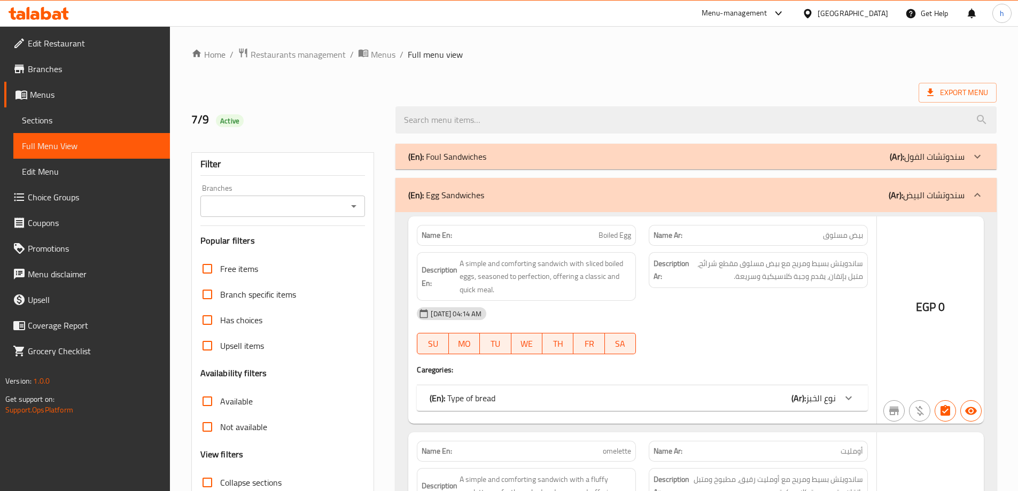
click at [209, 350] on input "Upsell items" at bounding box center [208, 346] width 26 height 26
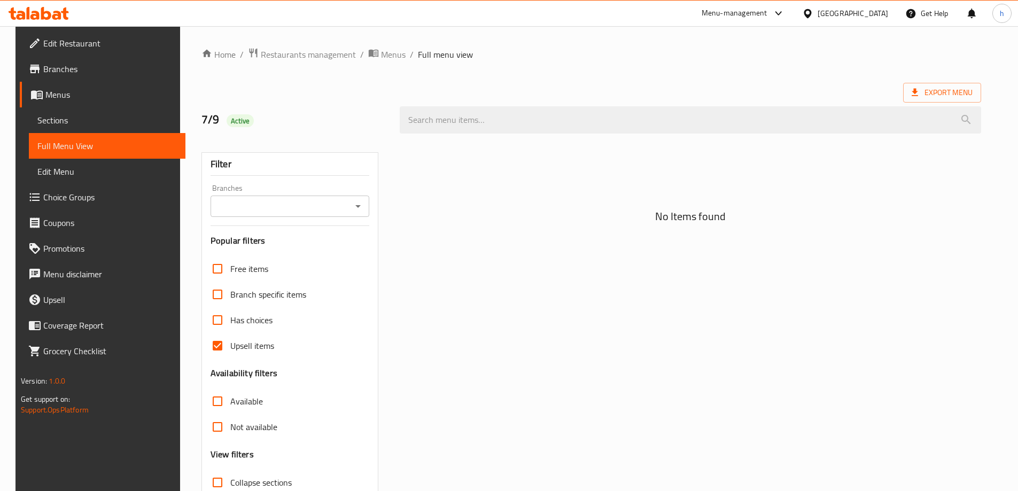
scroll to position [77, 0]
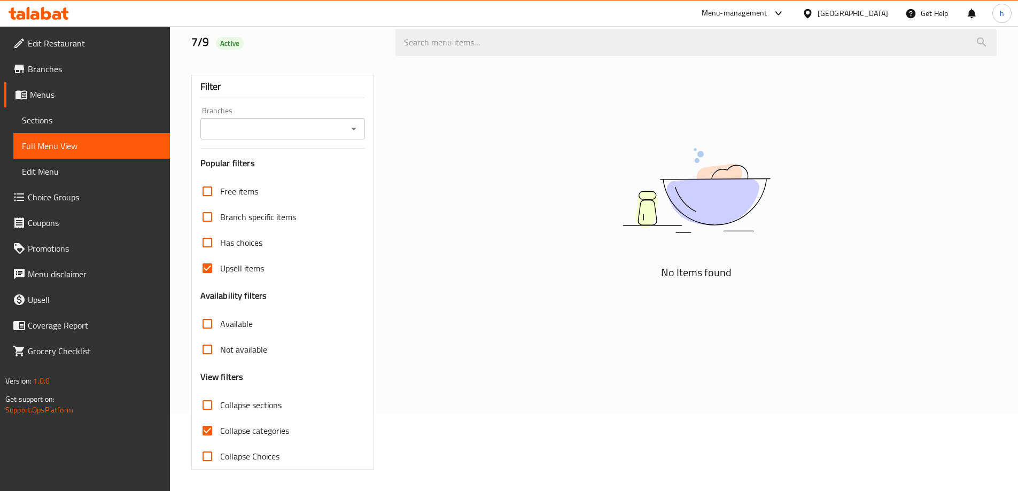
click at [207, 263] on input "Upsell items" at bounding box center [208, 268] width 26 height 26
checkbox input "false"
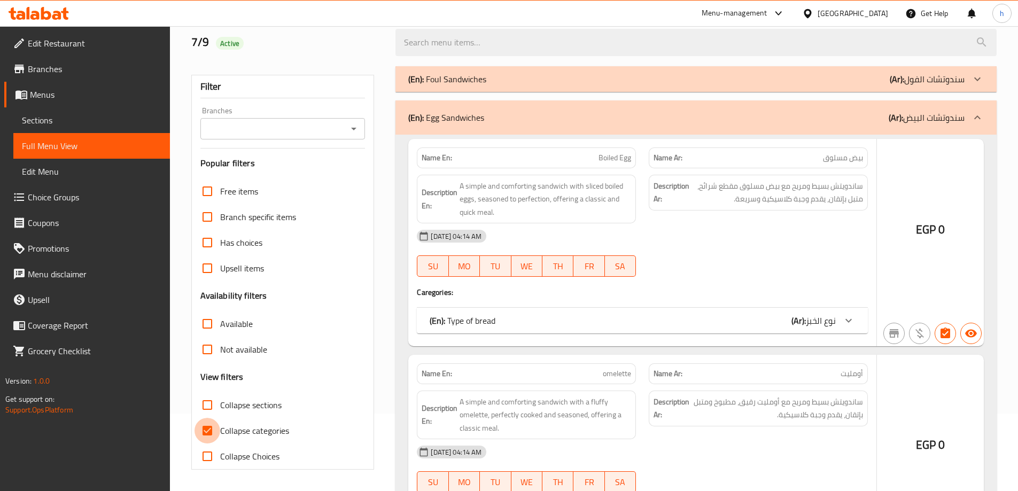
click at [203, 423] on input "Collapse categories" at bounding box center [208, 431] width 26 height 26
checkbox input "false"
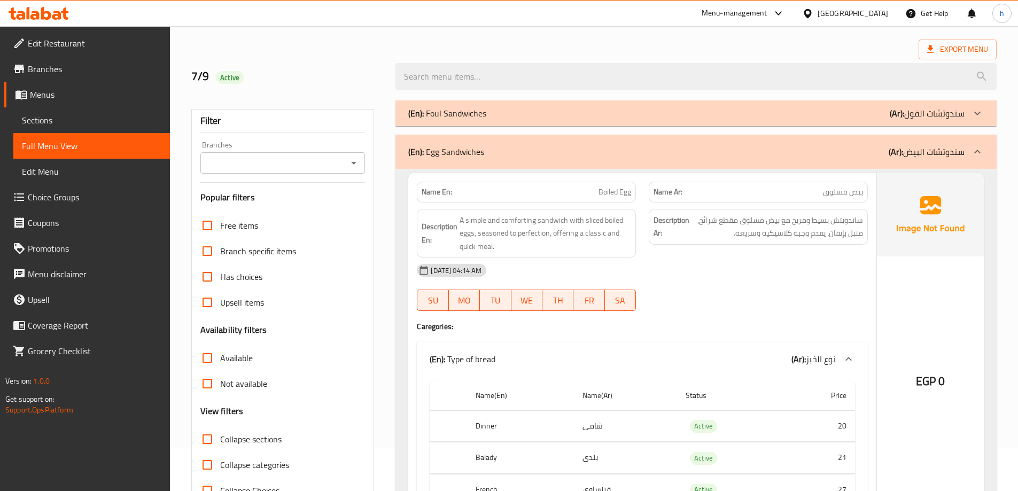
scroll to position [0, 0]
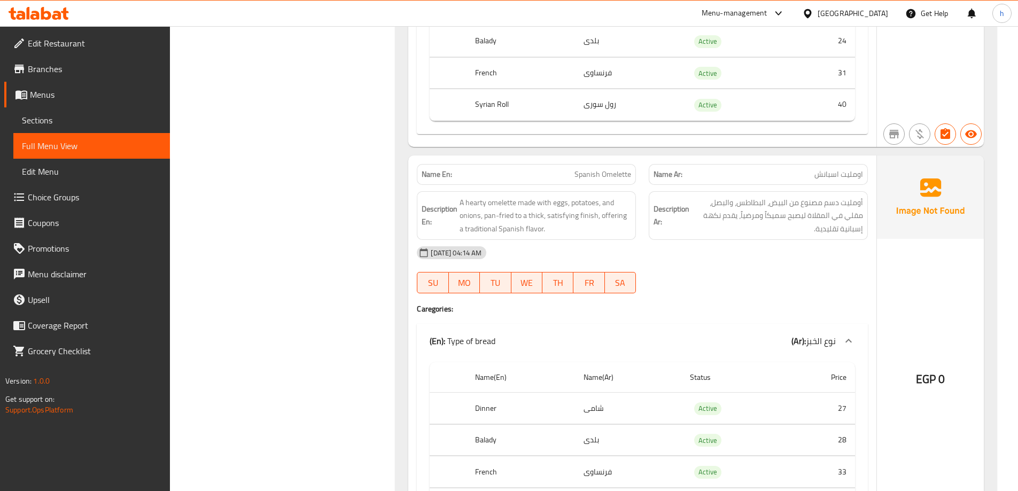
scroll to position [5504, 0]
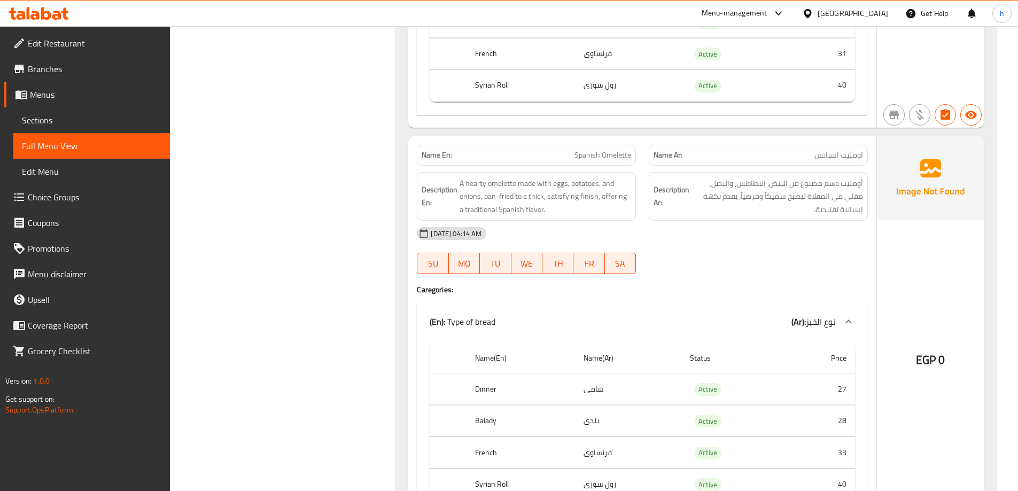
drag, startPoint x: 820, startPoint y: 226, endPoint x: 708, endPoint y: 233, distance: 111.9
click at [708, 233] on div "08-09-2025 04:14 AM" at bounding box center [642, 234] width 464 height 26
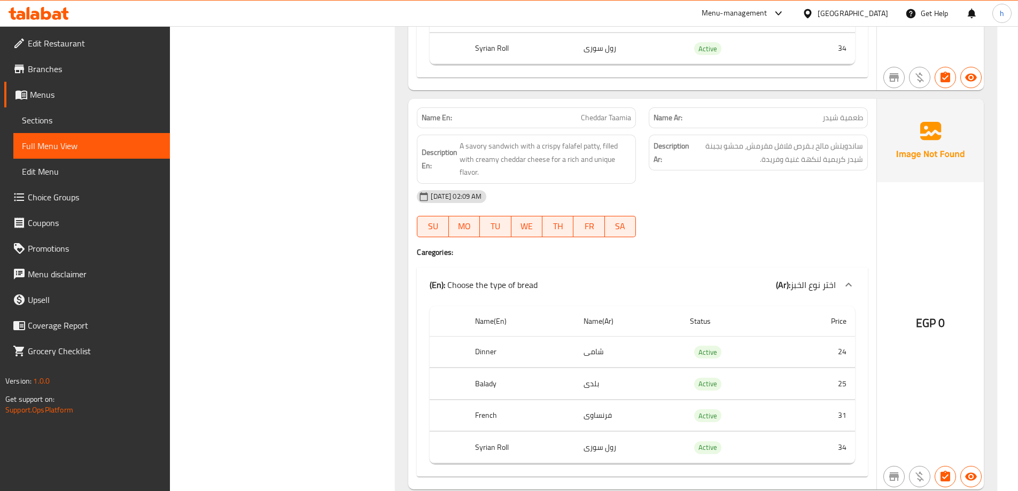
scroll to position [11435, 0]
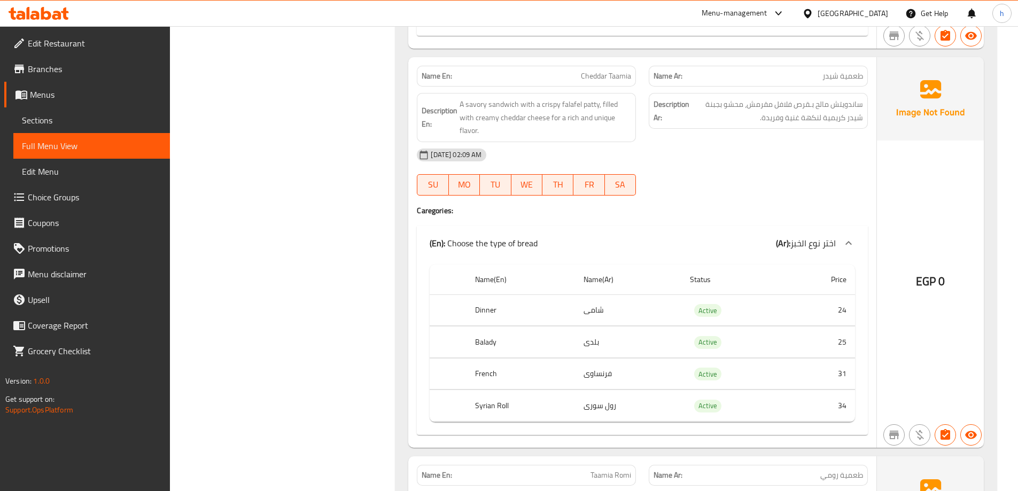
click at [642, 88] on div "Description En: A savory sandwich with a crispy falafel patty, filled with crea…" at bounding box center [526, 118] width 232 height 62
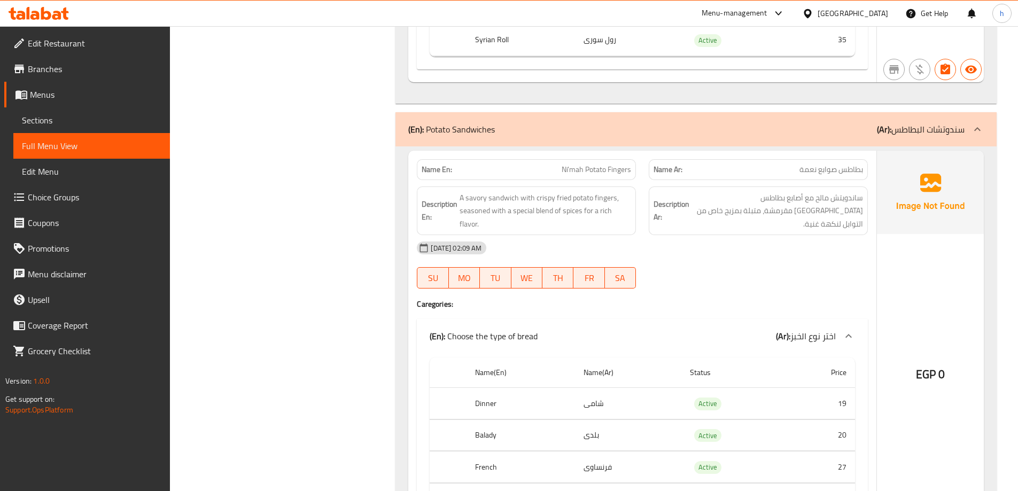
scroll to position [13038, 0]
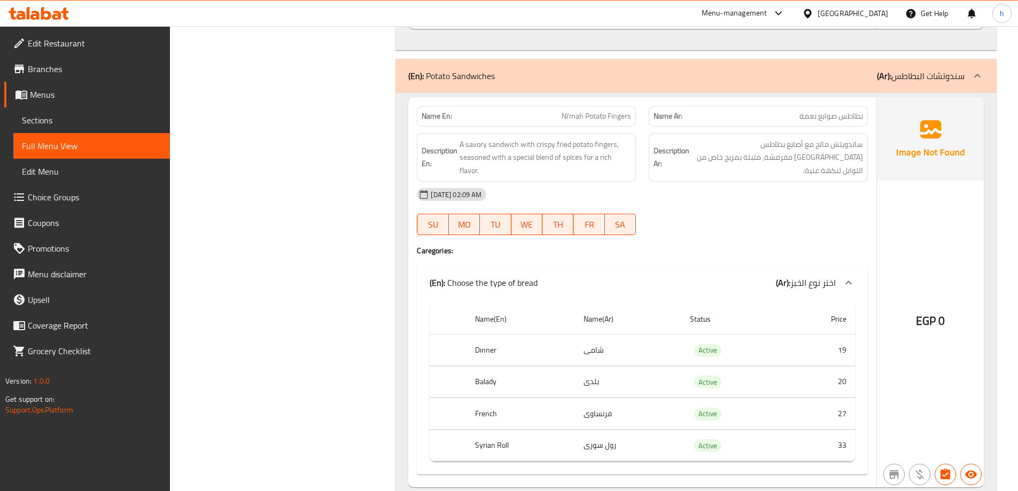
click at [639, 134] on div "Description En: A savory sandwich with crispy fried potato fingers, seasoned wi…" at bounding box center [526, 158] width 232 height 62
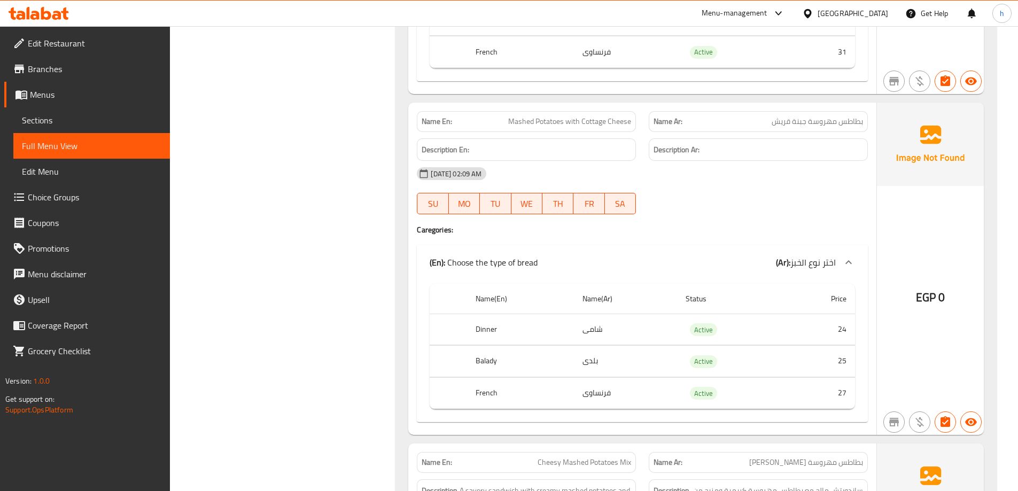
scroll to position [23361, 0]
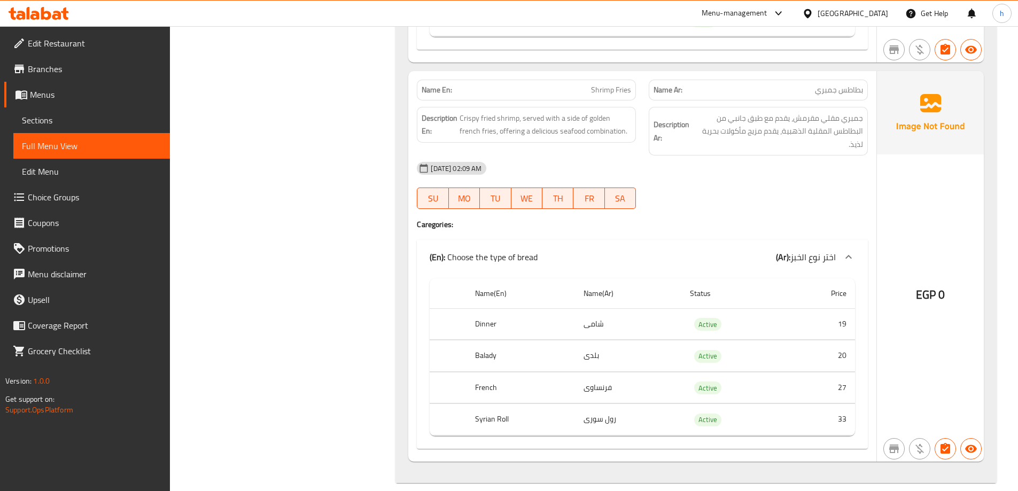
drag, startPoint x: 647, startPoint y: 276, endPoint x: 651, endPoint y: 428, distance: 152.3
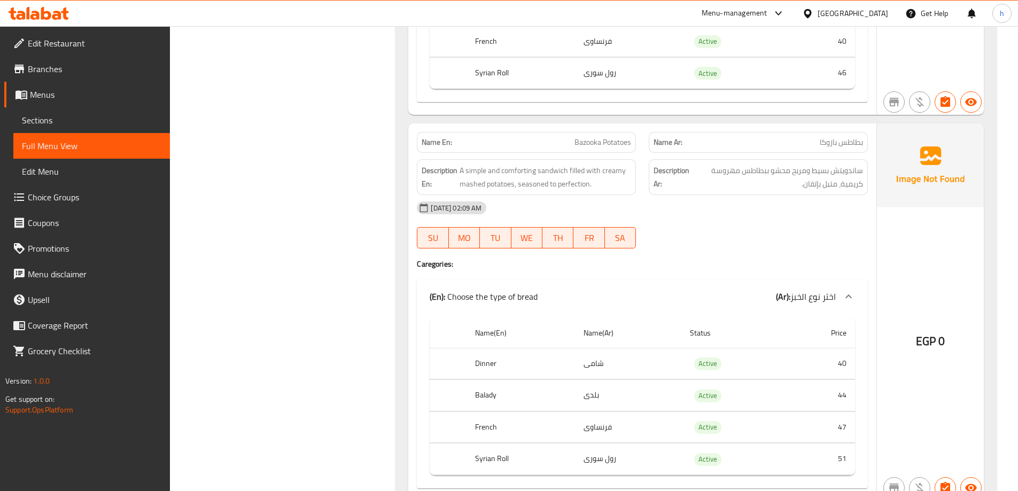
scroll to position [20783, 0]
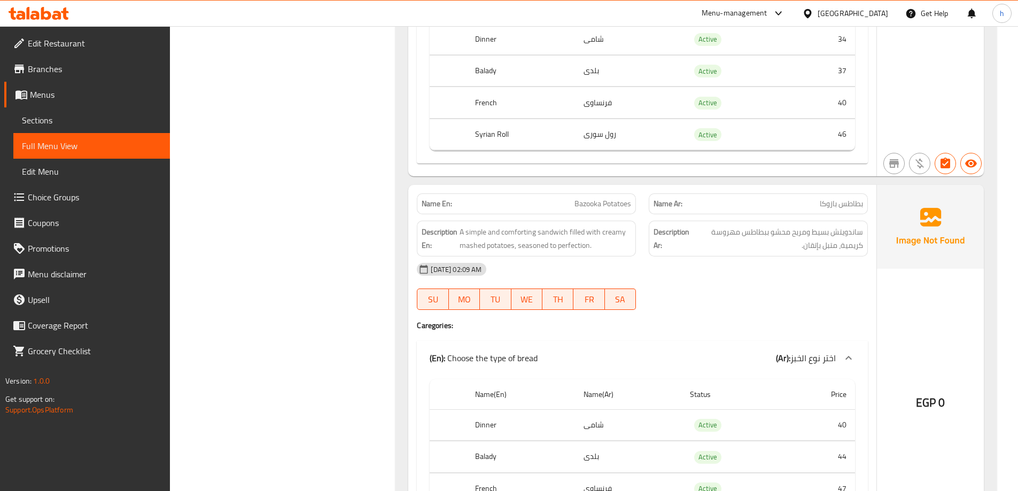
drag, startPoint x: 693, startPoint y: 145, endPoint x: 711, endPoint y: 87, distance: 61.7
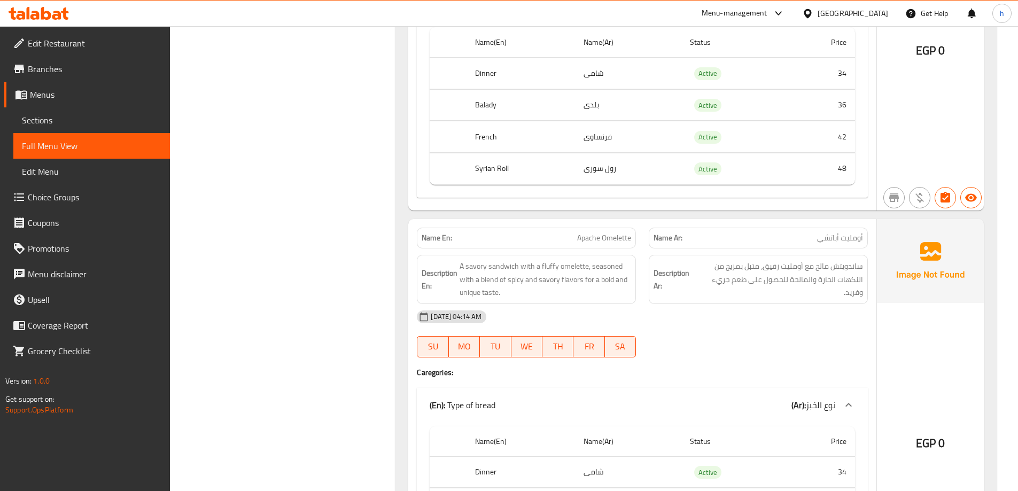
scroll to position [0, 0]
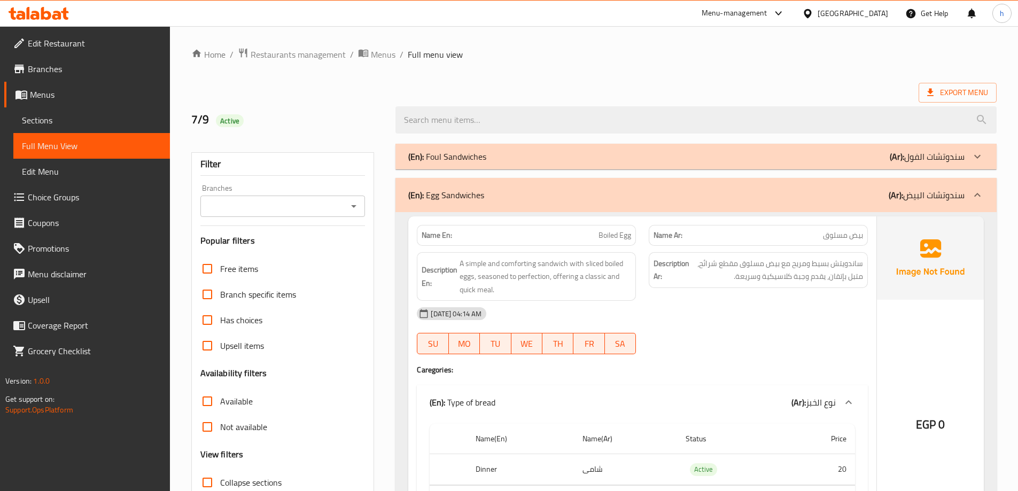
drag, startPoint x: 811, startPoint y: 214, endPoint x: 834, endPoint y: 7, distance: 208.0
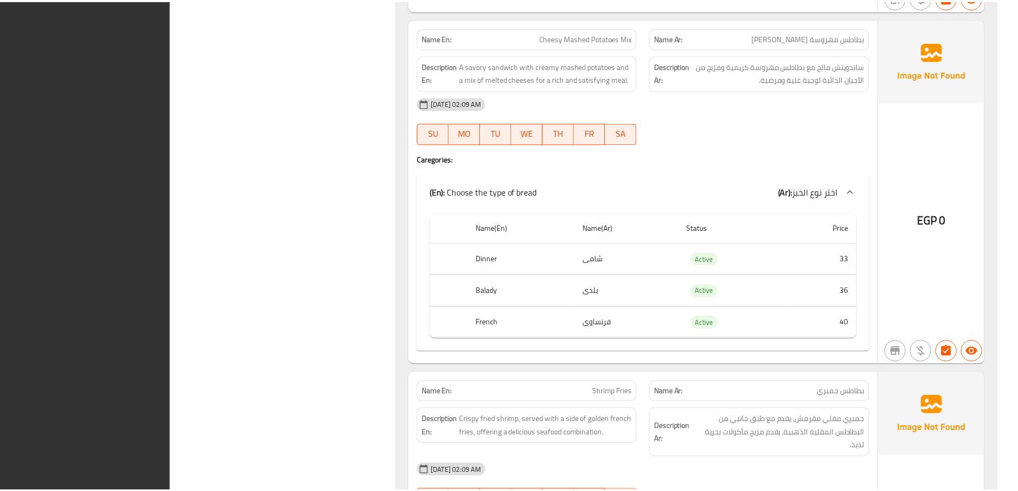
scroll to position [23295, 0]
